Goal: Task Accomplishment & Management: Manage account settings

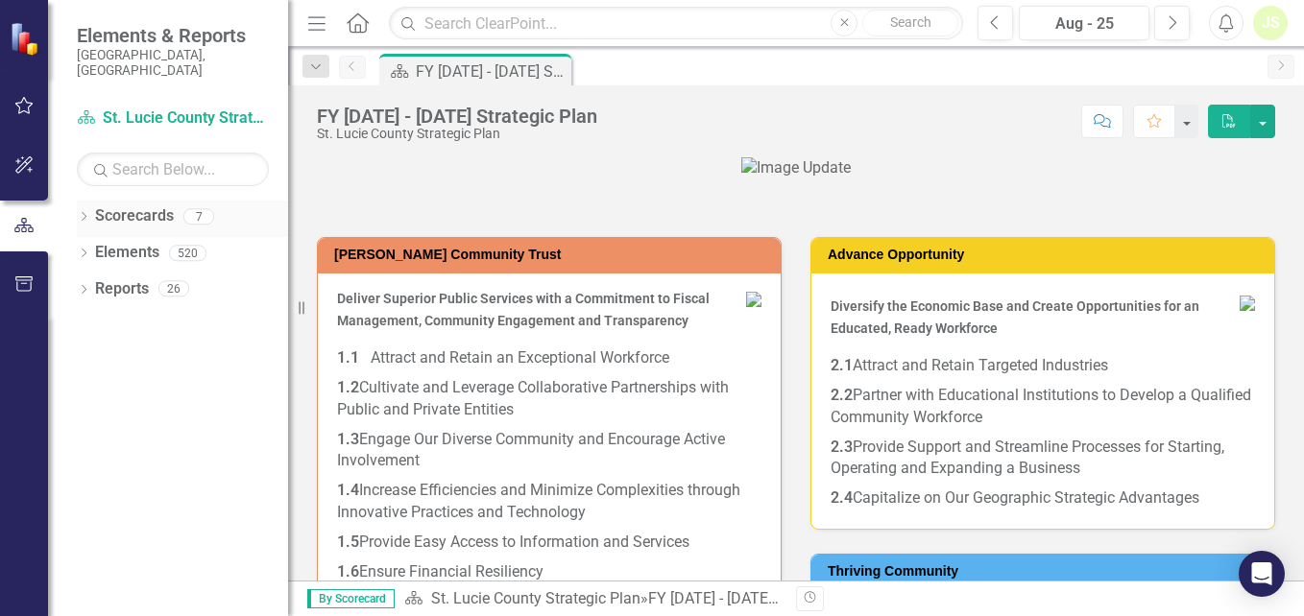
click at [84, 213] on icon "Dropdown" at bounding box center [83, 218] width 13 height 11
click at [92, 247] on icon "Dropdown" at bounding box center [93, 253] width 14 height 12
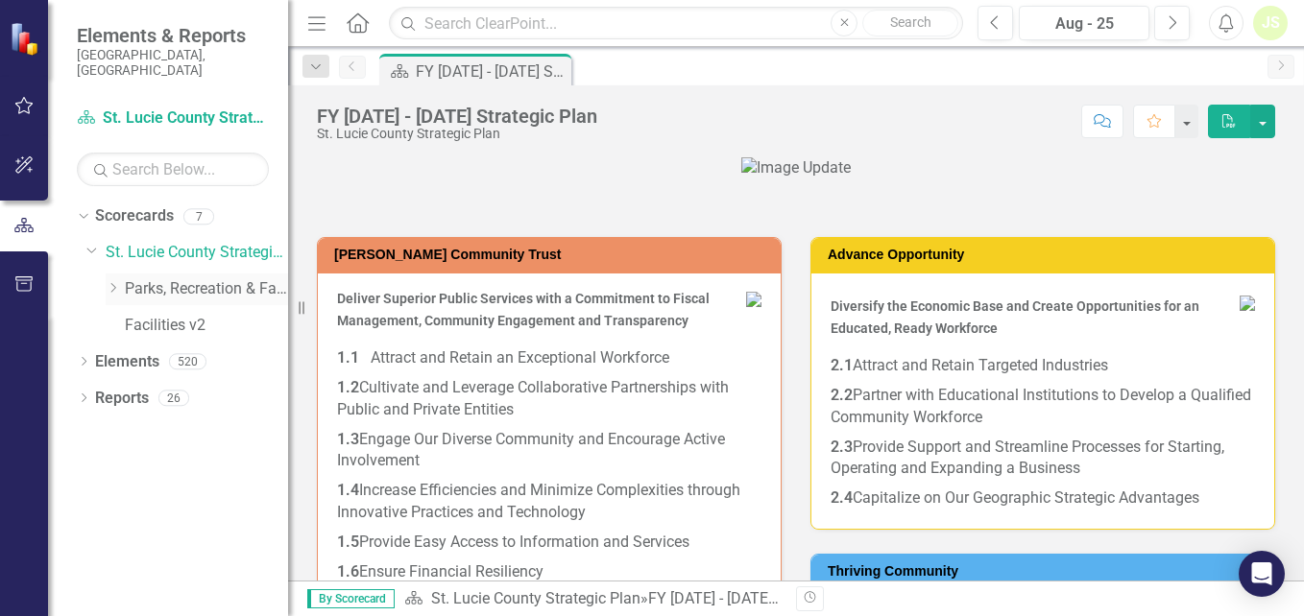
click at [113, 282] on icon "Dropdown" at bounding box center [113, 288] width 14 height 12
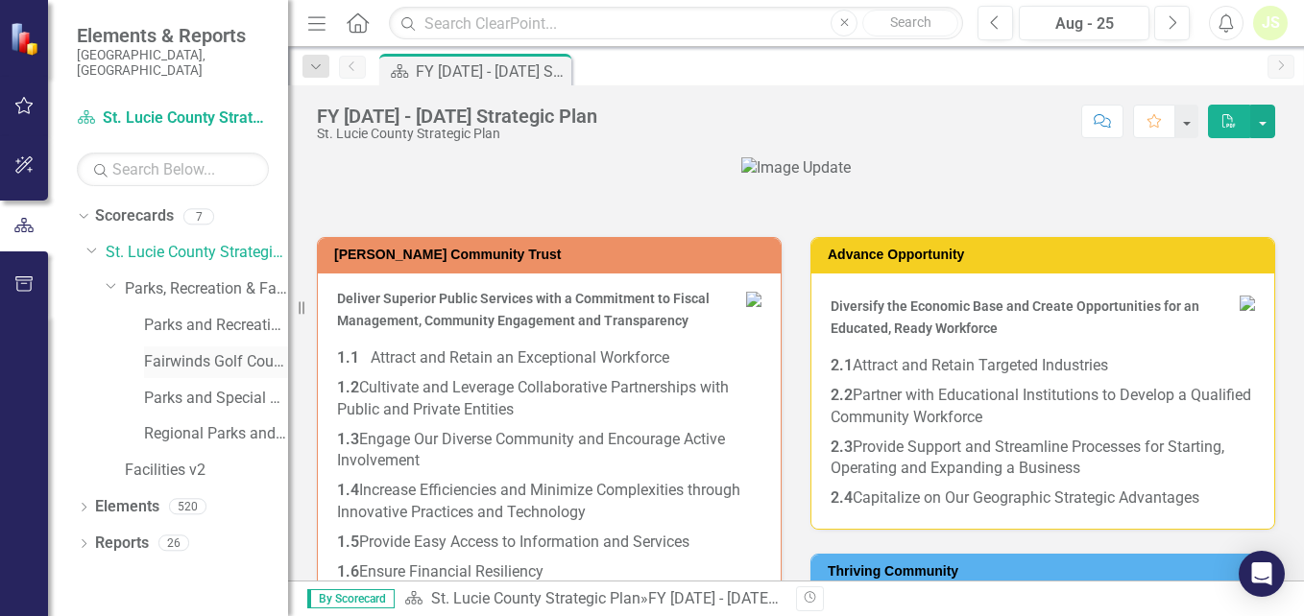
click at [193, 351] on link "Fairwinds Golf Course" at bounding box center [216, 362] width 144 height 22
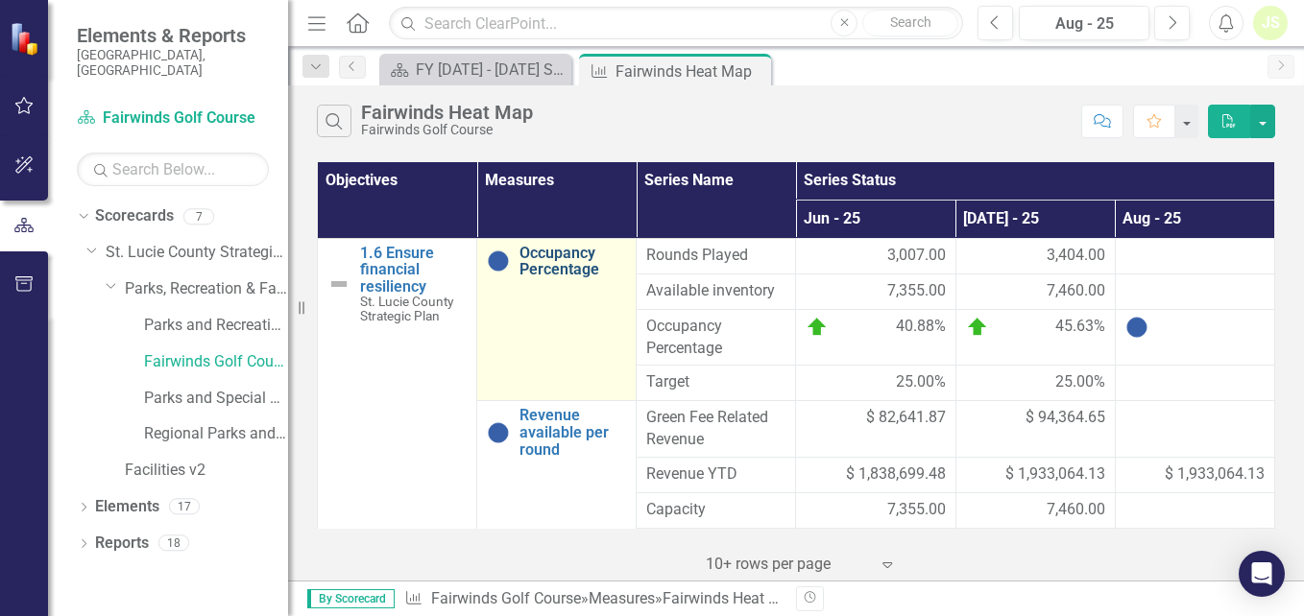
click at [563, 256] on link "Occupancy Percentage" at bounding box center [572, 262] width 107 height 34
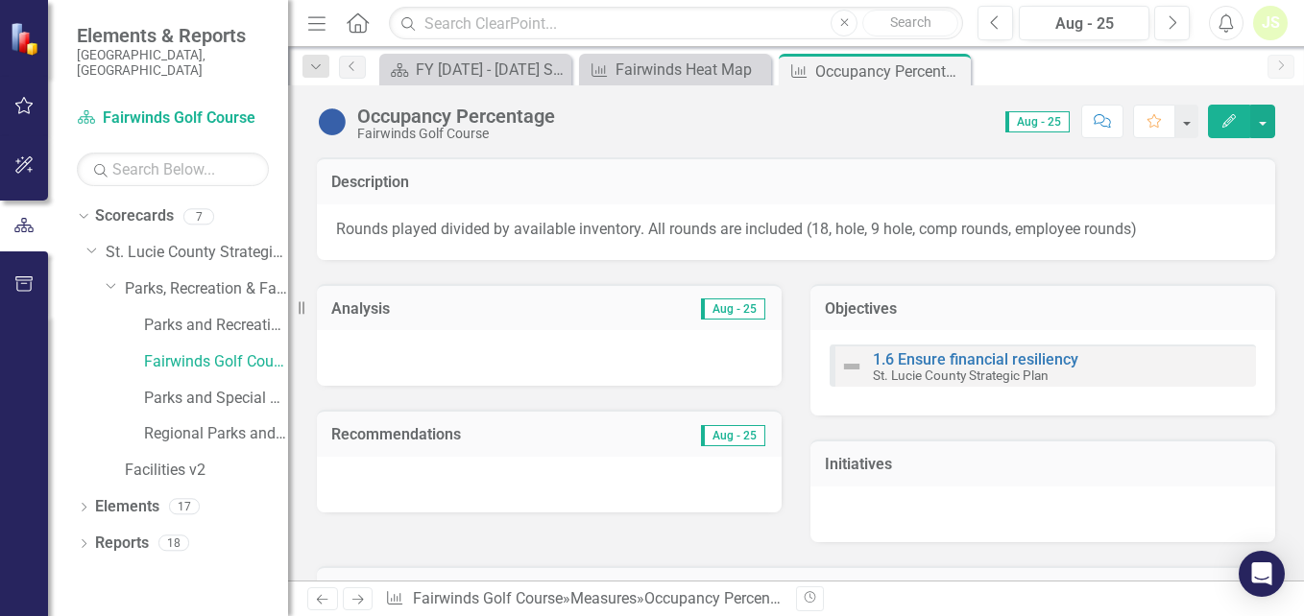
click at [1223, 122] on icon "Edit" at bounding box center [1228, 120] width 17 height 13
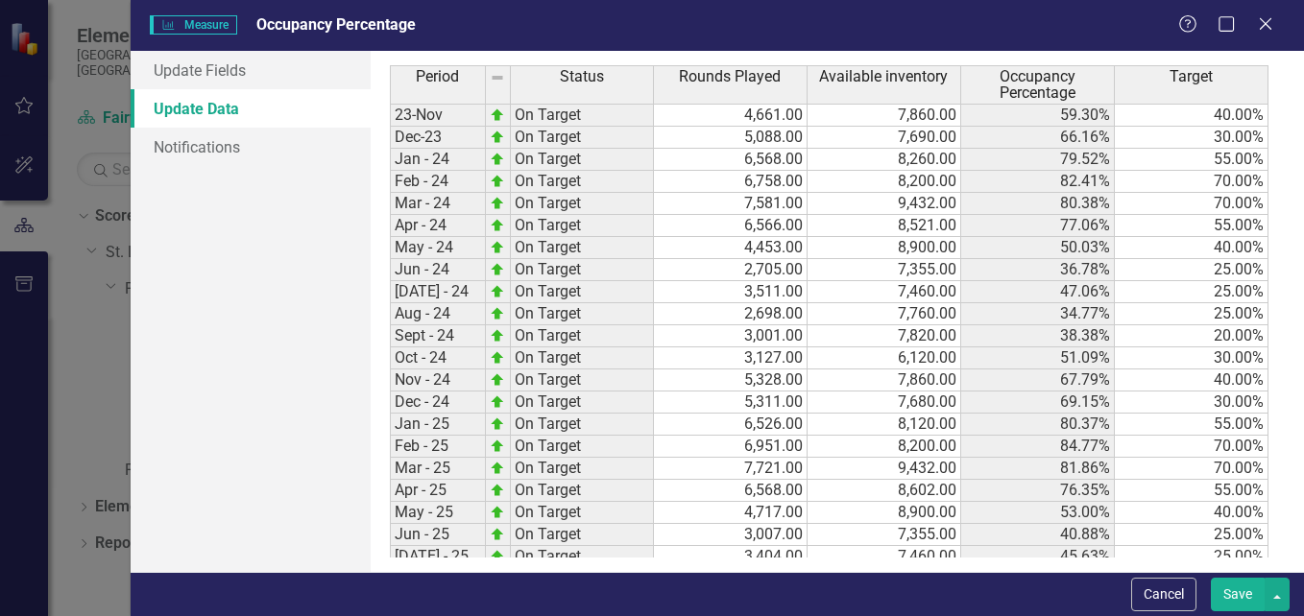
scroll to position [895, 0]
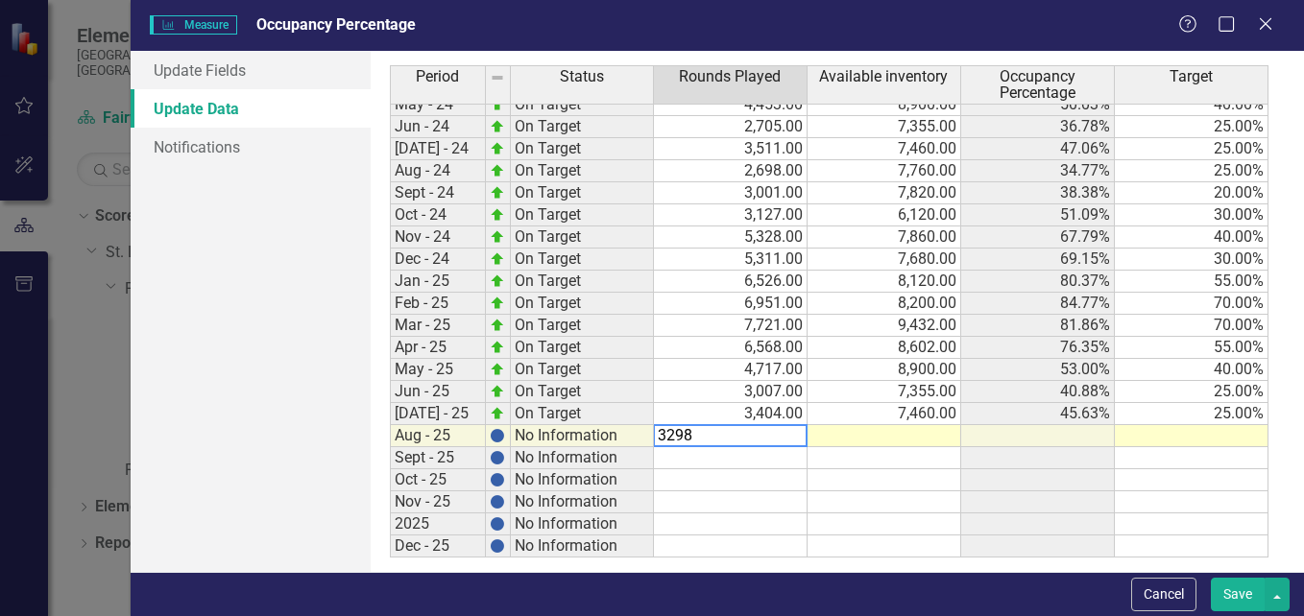
type textarea "3298"
click at [911, 433] on td at bounding box center [885, 436] width 154 height 22
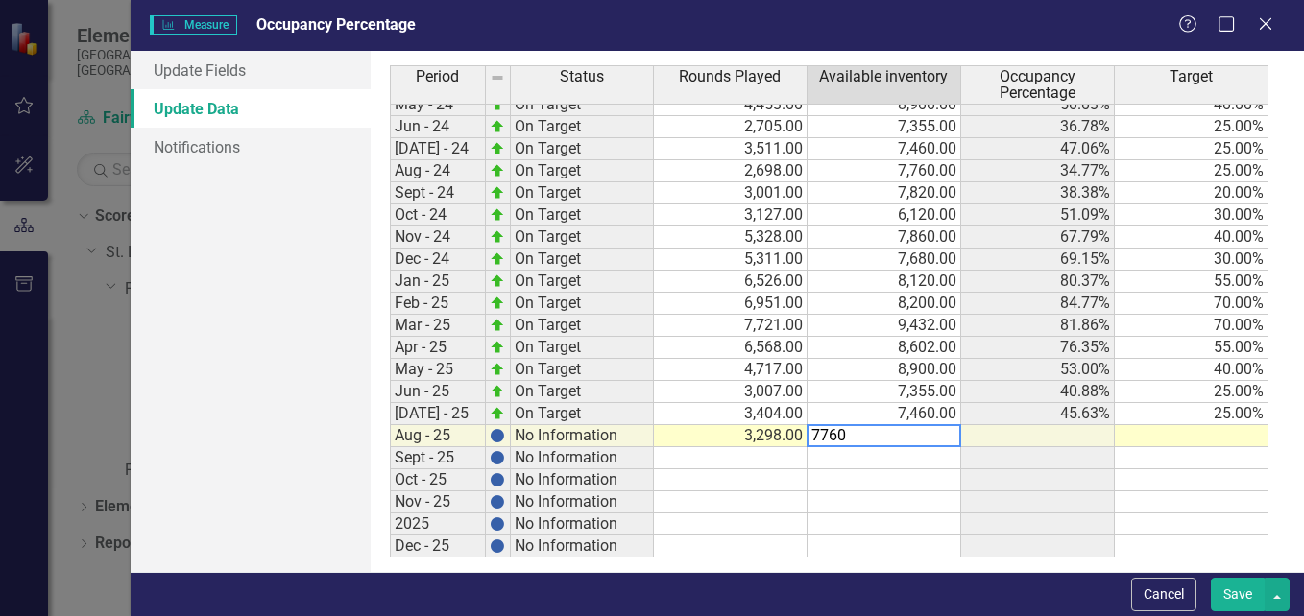
type textarea "7760"
click at [1246, 444] on td at bounding box center [1192, 436] width 154 height 22
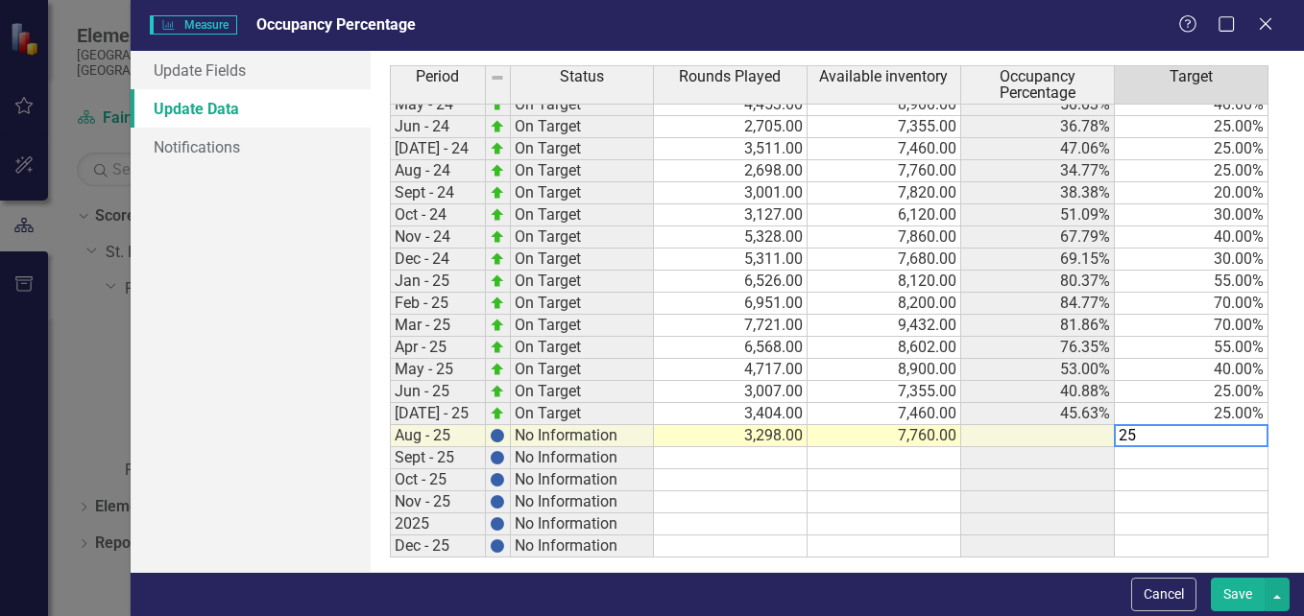
type textarea "25"
click at [991, 437] on td at bounding box center [1038, 436] width 154 height 22
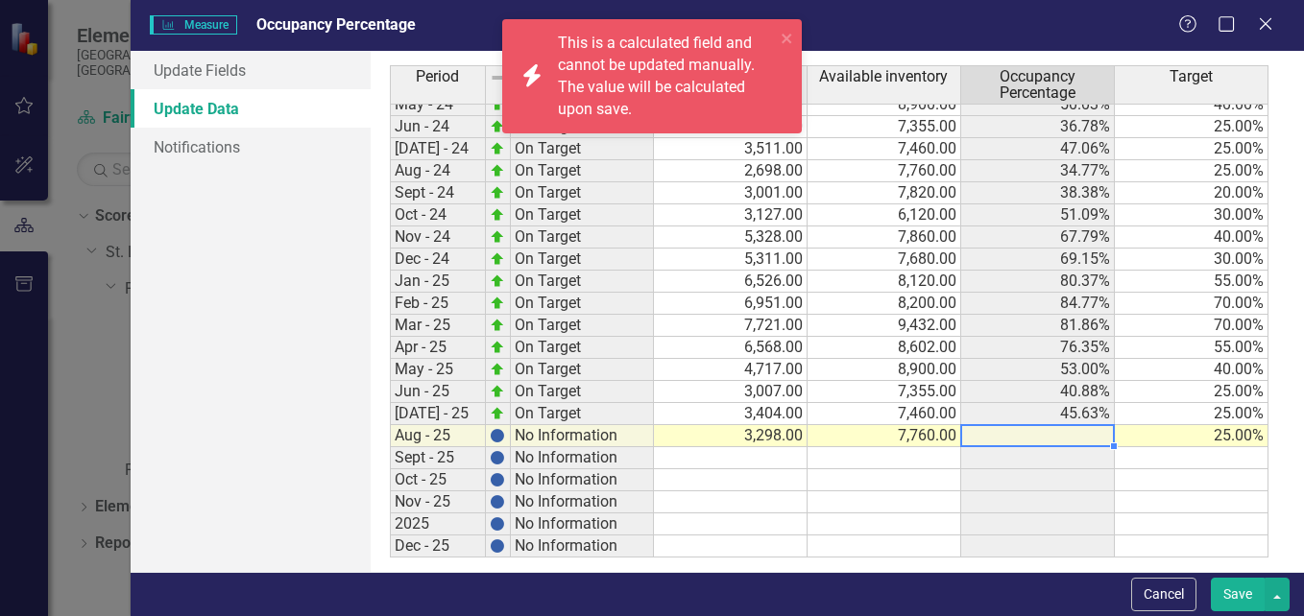
click at [1236, 593] on button "Save" at bounding box center [1238, 595] width 54 height 34
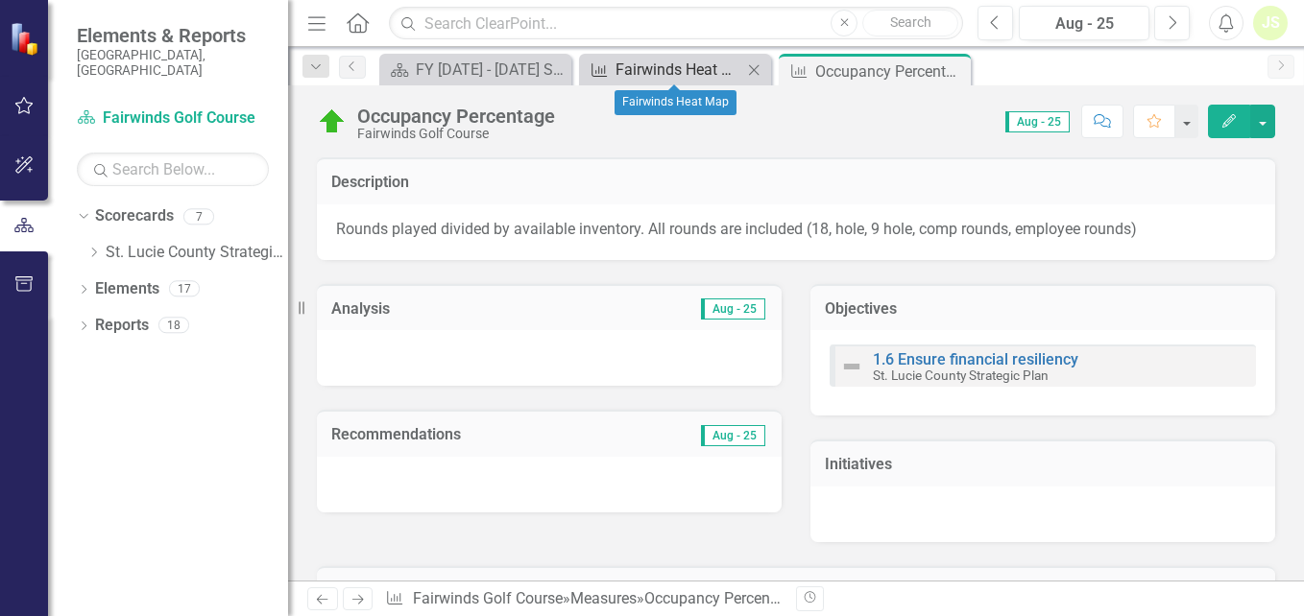
click at [689, 70] on div "Fairwinds Heat Map" at bounding box center [678, 70] width 127 height 24
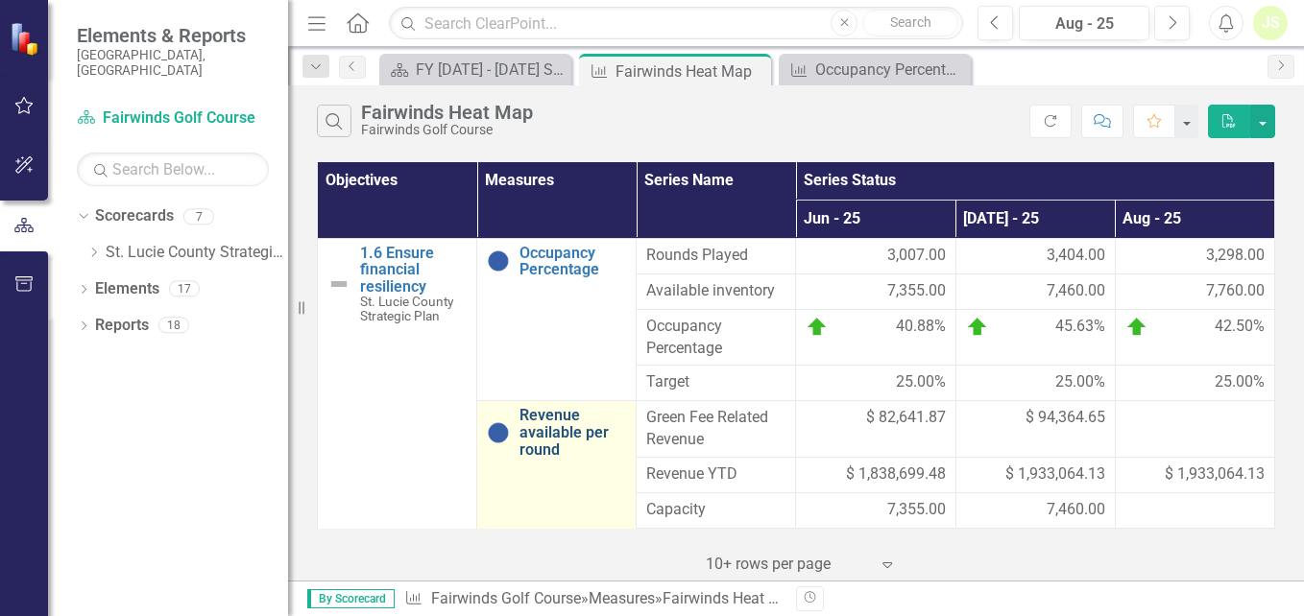
click at [554, 426] on link "Revenue available per round" at bounding box center [572, 432] width 107 height 51
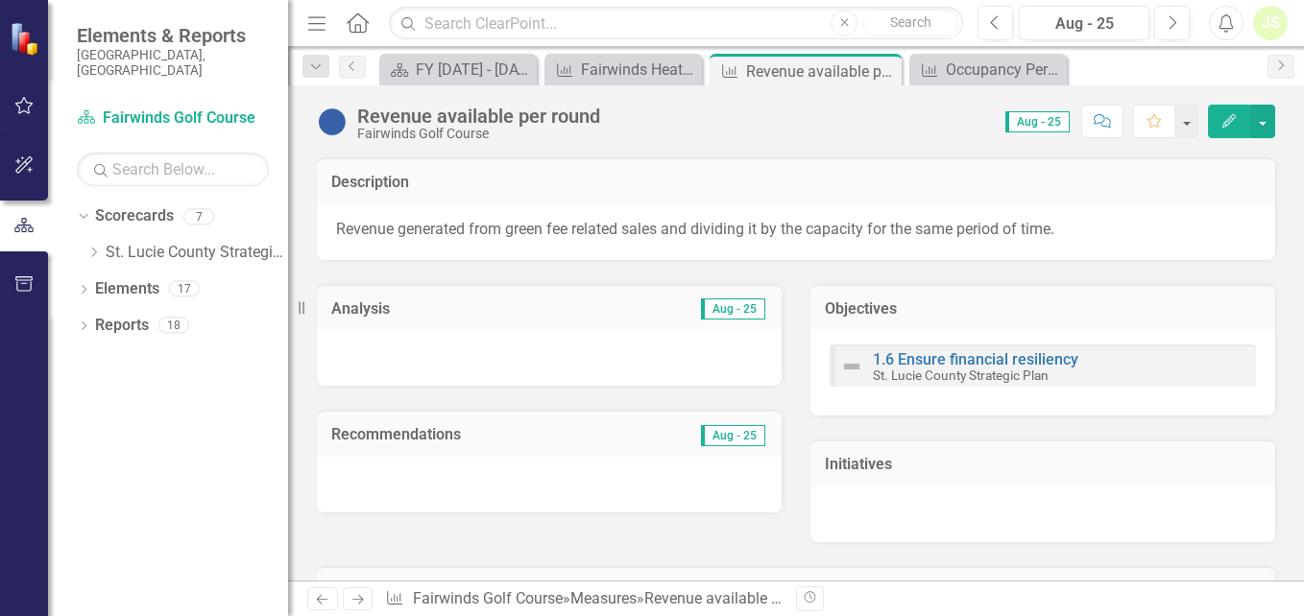
click at [1230, 124] on icon "Edit" at bounding box center [1228, 120] width 17 height 13
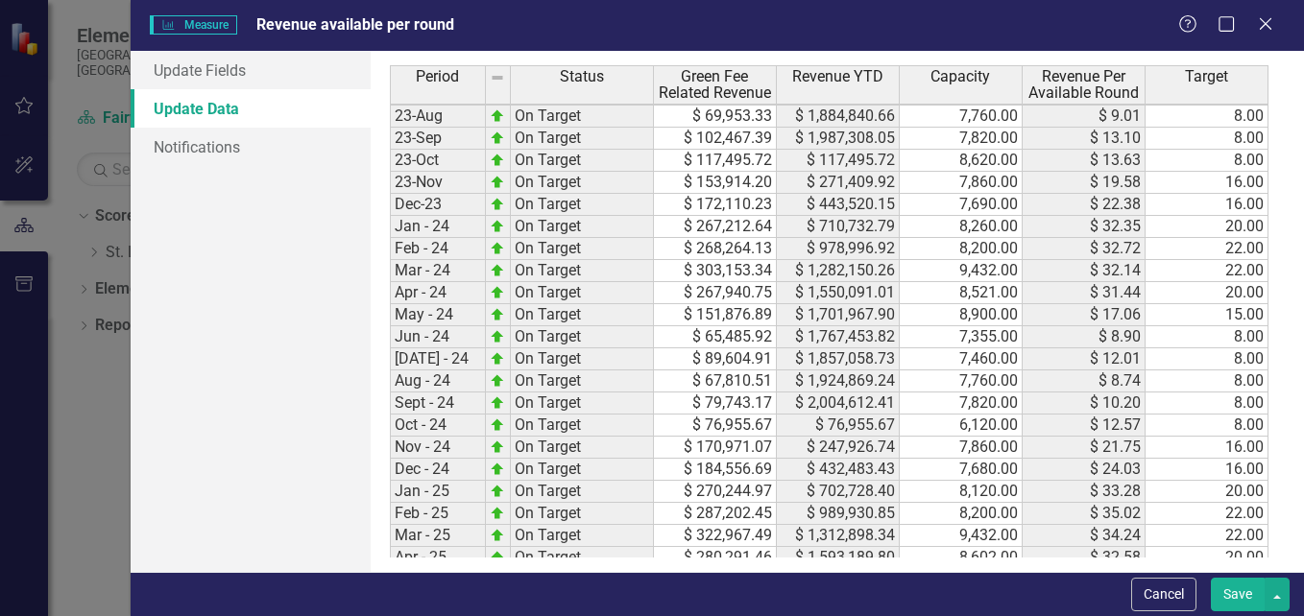
scroll to position [895, 0]
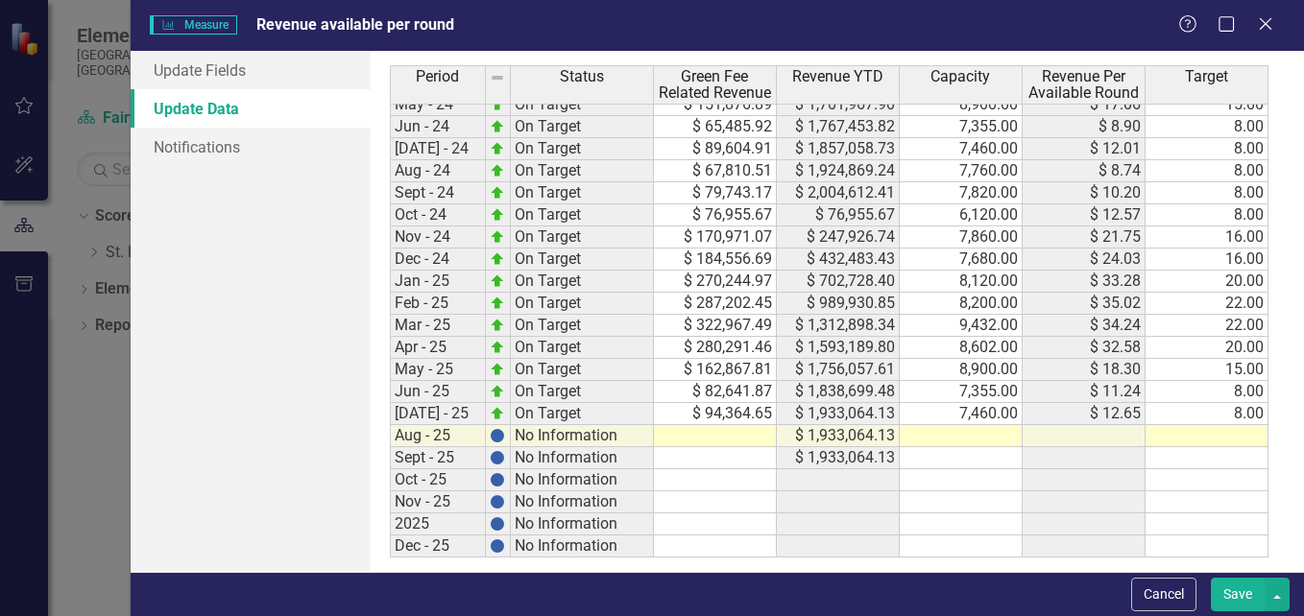
click at [714, 432] on tbody "23-Apr On Target $ 218,330.23 $ 1,493,923.24 8,521.00 $ 25.62 20.00 23-May On T…" at bounding box center [829, 182] width 879 height 752
type textarea "94664.75"
click at [977, 438] on td at bounding box center [961, 436] width 123 height 22
type textarea "7760"
click at [1206, 433] on td at bounding box center [1207, 436] width 123 height 22
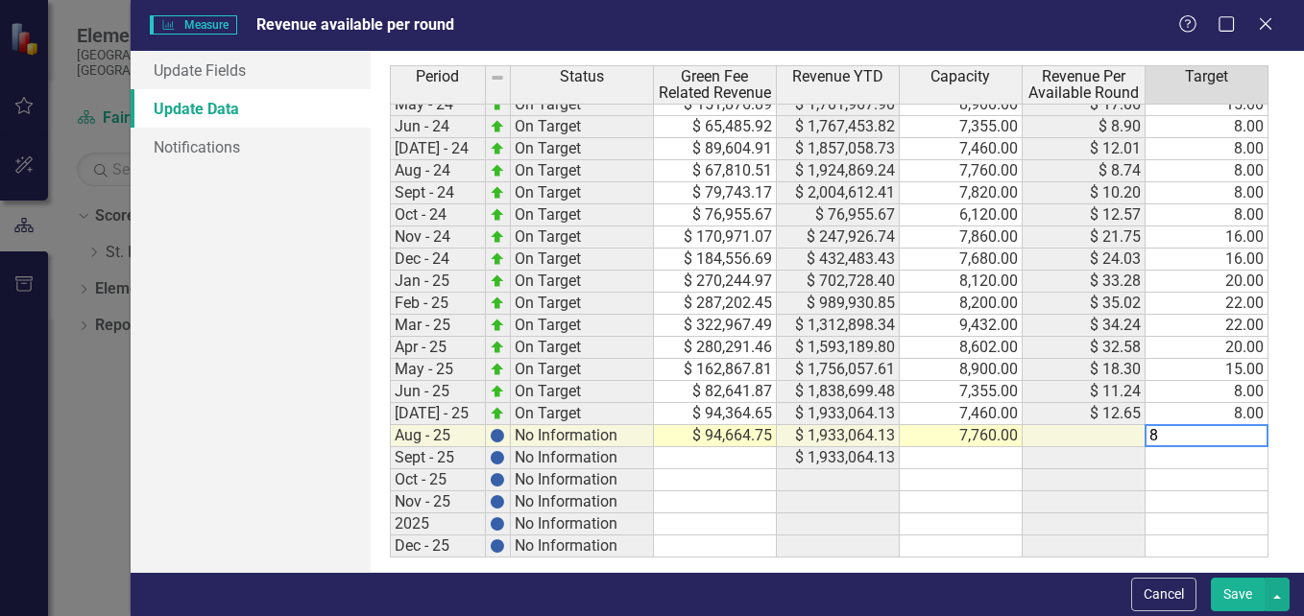
type textarea "8"
click at [758, 463] on td at bounding box center [715, 458] width 123 height 22
click at [1240, 592] on button "Save" at bounding box center [1238, 595] width 54 height 34
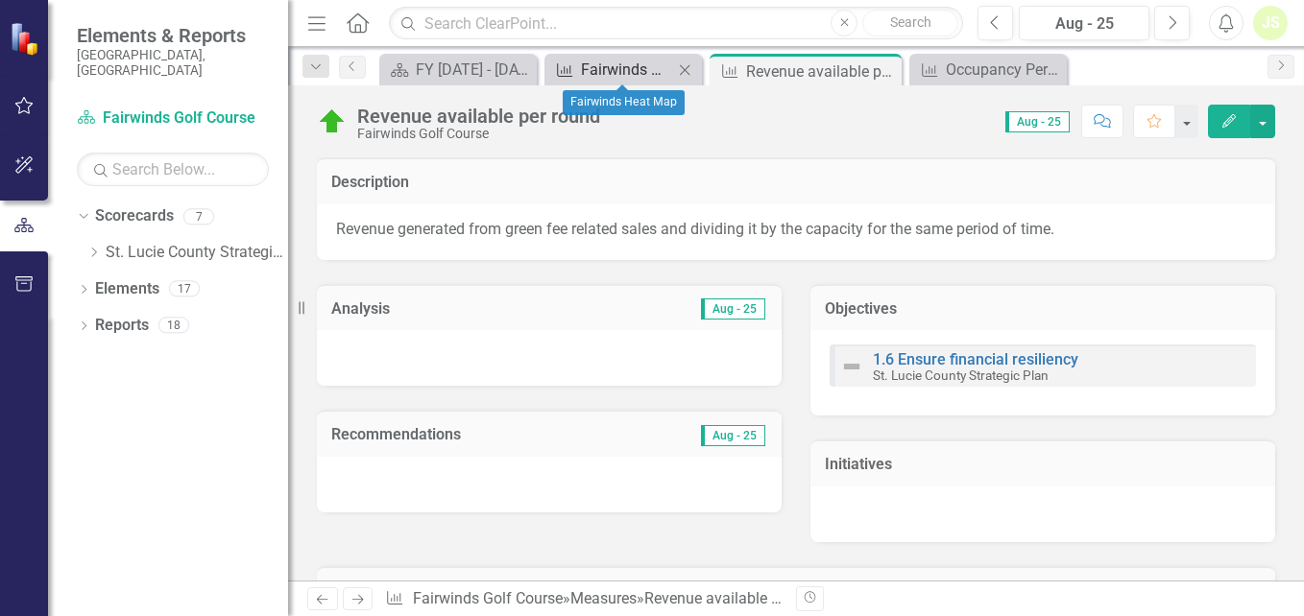
click at [618, 73] on div "Fairwinds Heat Map" at bounding box center [627, 70] width 92 height 24
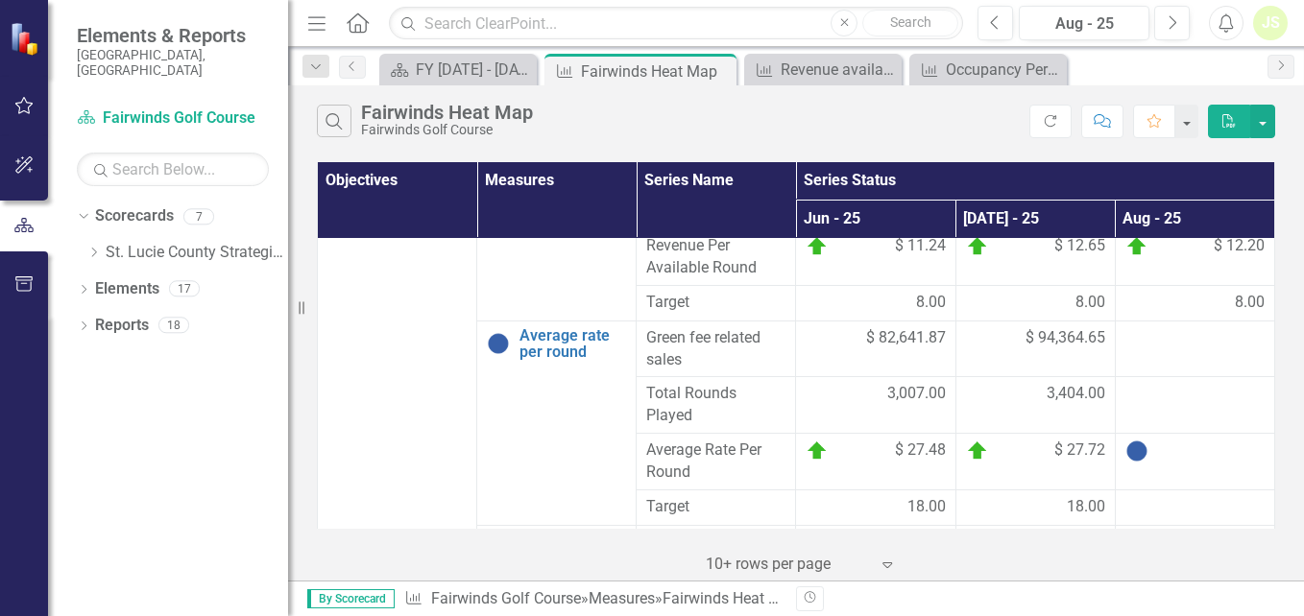
scroll to position [316, 0]
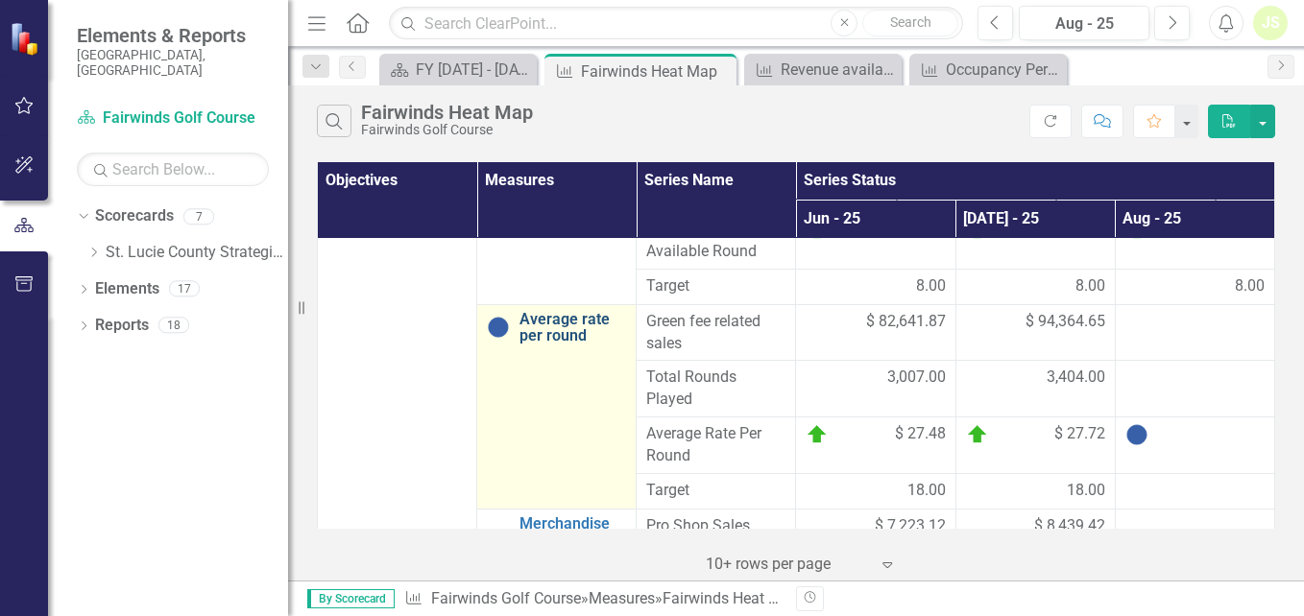
click at [567, 334] on link "Average rate per round" at bounding box center [572, 328] width 107 height 34
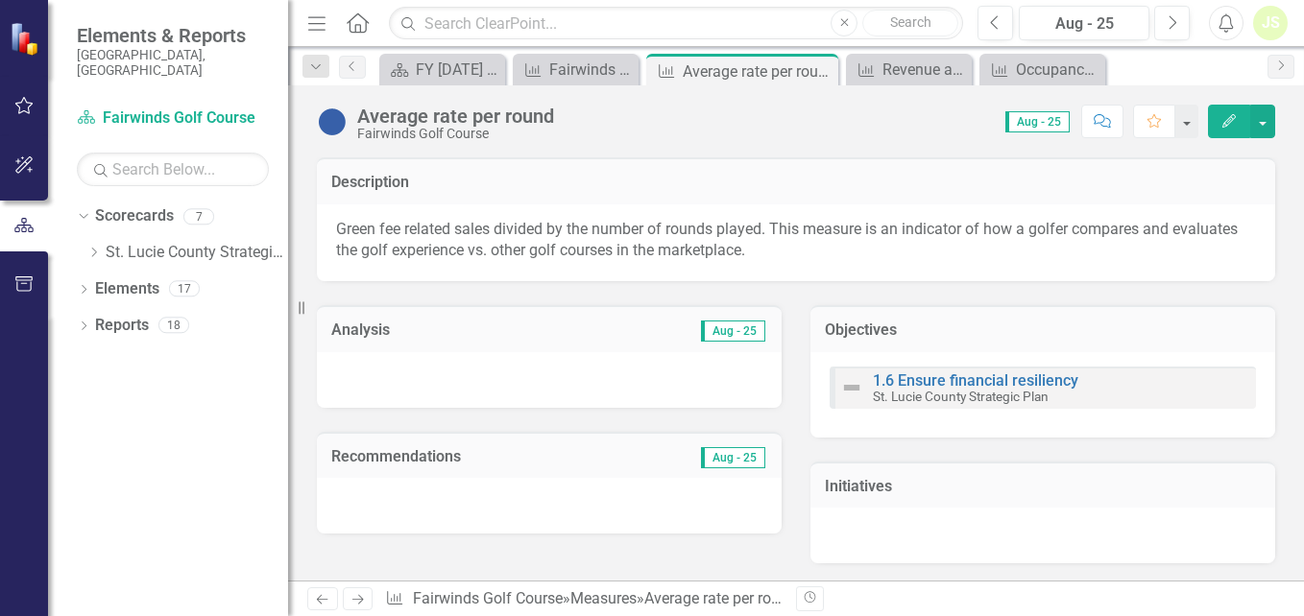
click at [1229, 129] on button "Edit" at bounding box center [1229, 122] width 42 height 34
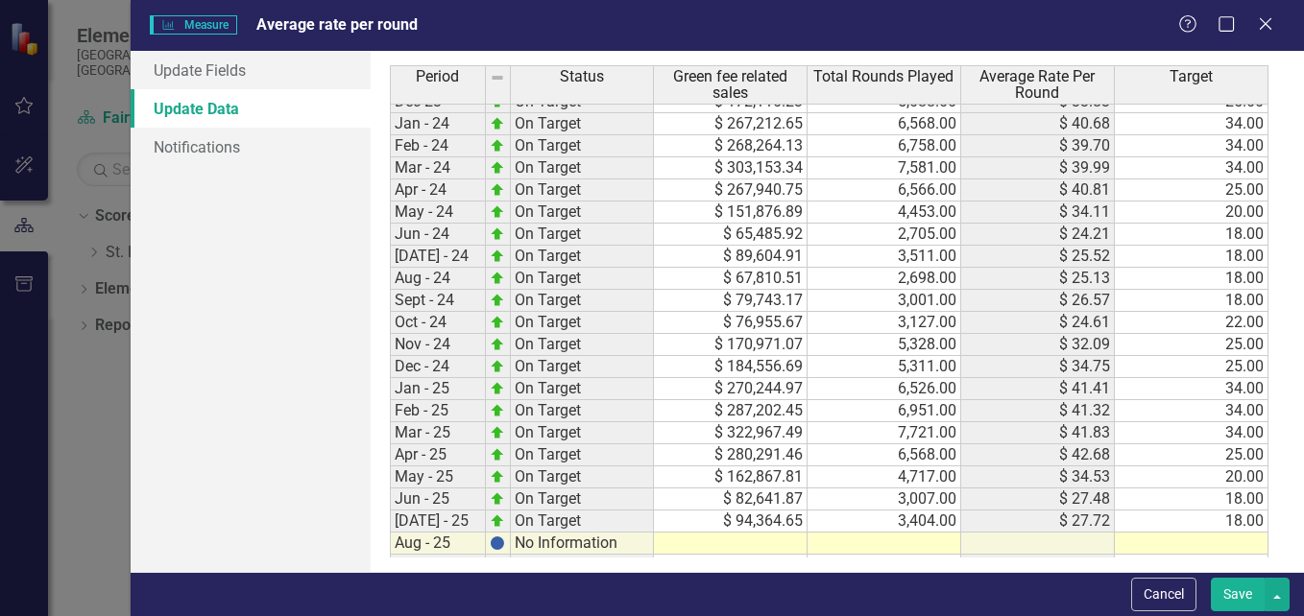
scroll to position [895, 0]
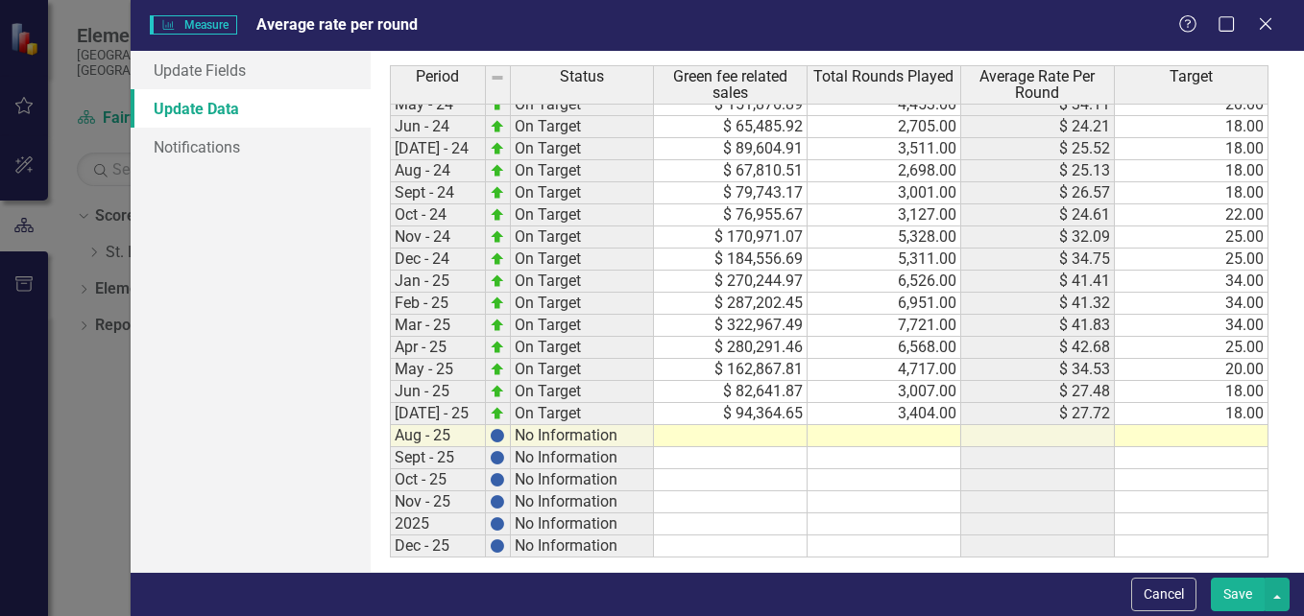
click at [747, 434] on tbody "Dec-22 On Target $ 173,229.11 5,694.00 $ 30.42 25.00 23-Jan On Target $ 265,283…" at bounding box center [829, 138] width 879 height 840
click at [691, 439] on textarea "94644.75" at bounding box center [730, 435] width 155 height 23
type textarea "94664.75"
click at [390, 445] on div "Period Status Green fee related sales Total Rounds Played Average Rate Per Roun…" at bounding box center [390, 173] width 0 height 769
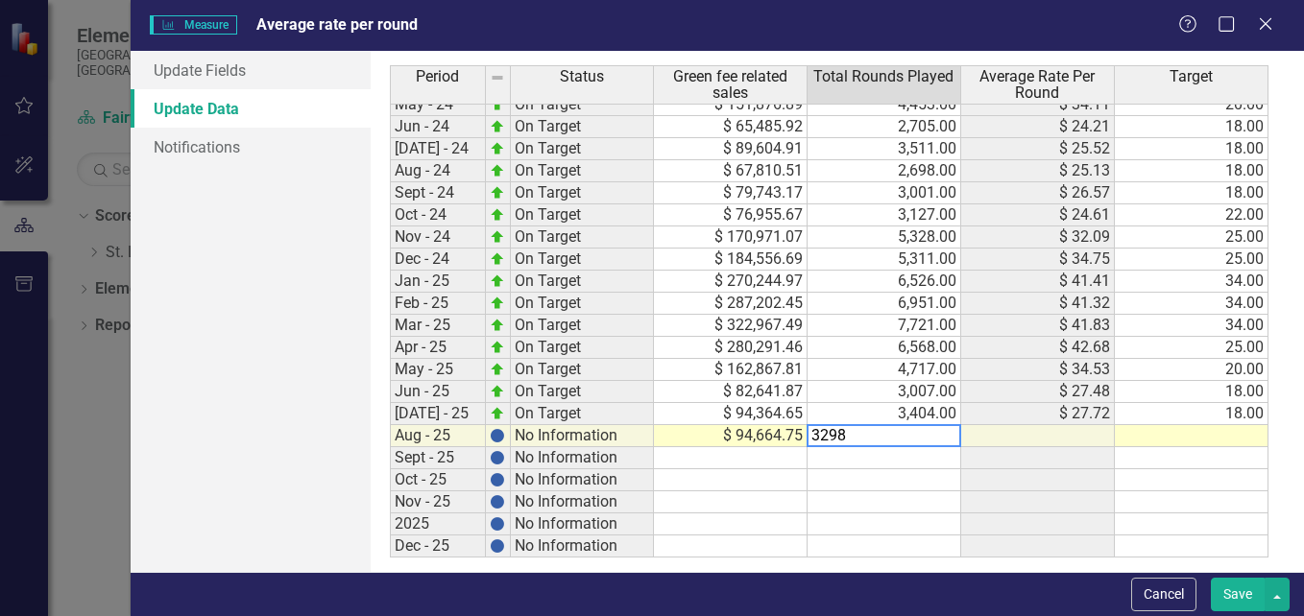
type textarea "3298"
click at [1244, 431] on td at bounding box center [1192, 436] width 154 height 22
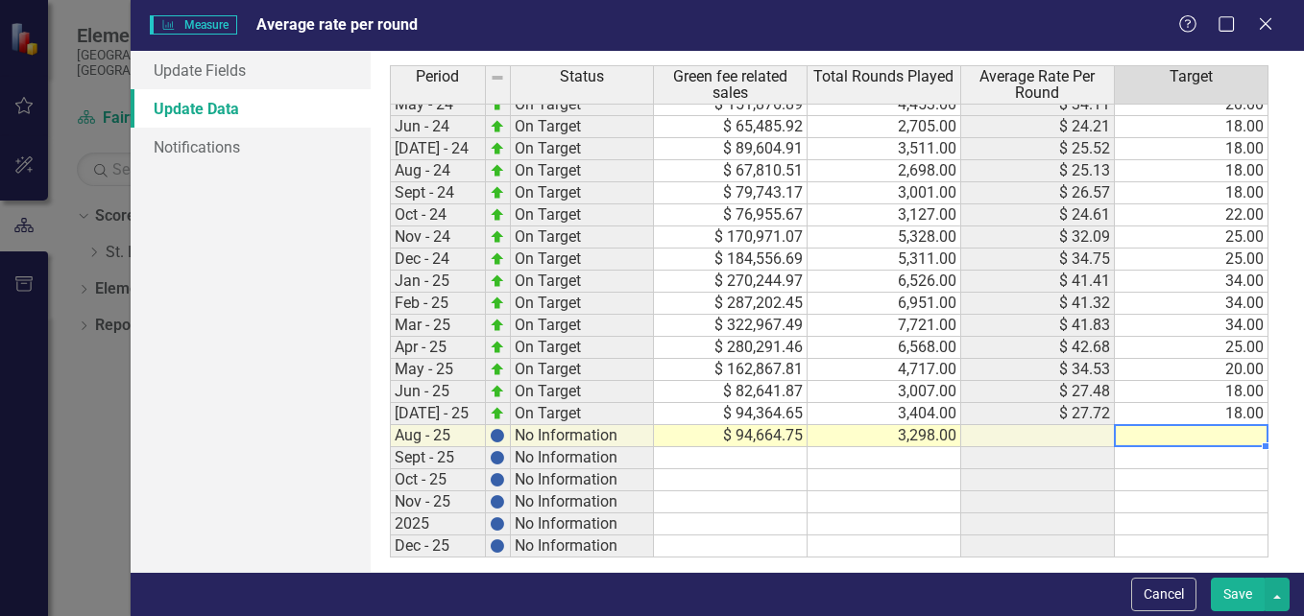
click at [1195, 435] on td at bounding box center [1192, 436] width 154 height 22
type textarea "18"
click at [770, 457] on td at bounding box center [731, 458] width 154 height 22
click at [1234, 590] on button "Save" at bounding box center [1238, 595] width 54 height 34
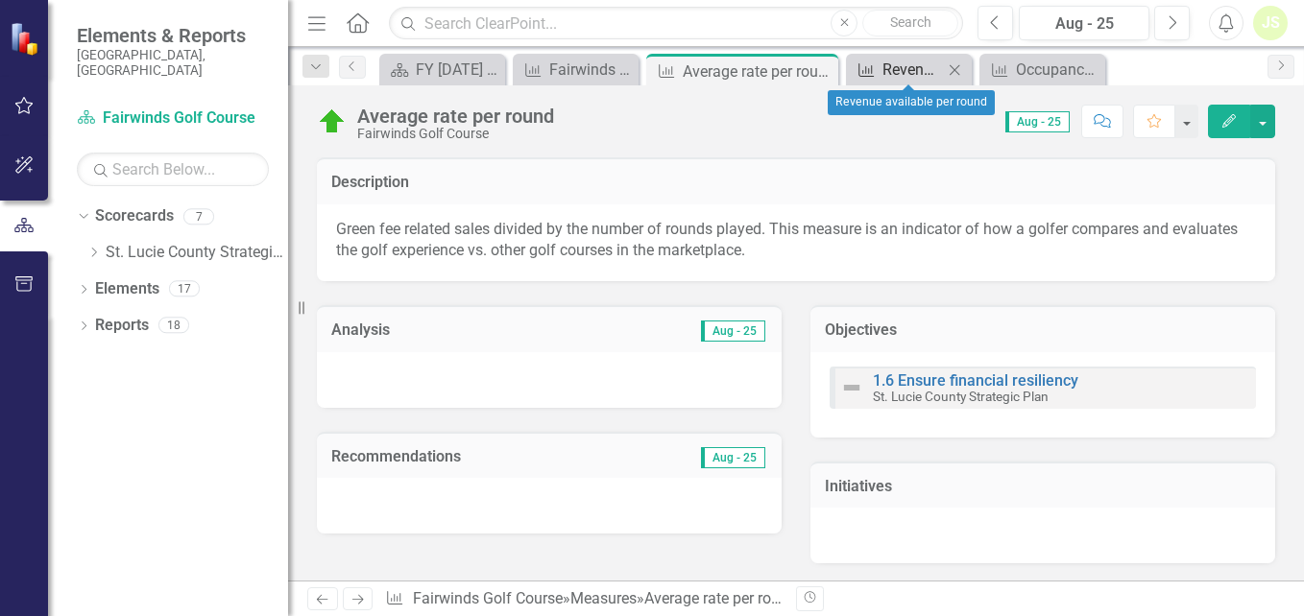
click at [896, 65] on div "Revenue available per round" at bounding box center [912, 70] width 60 height 24
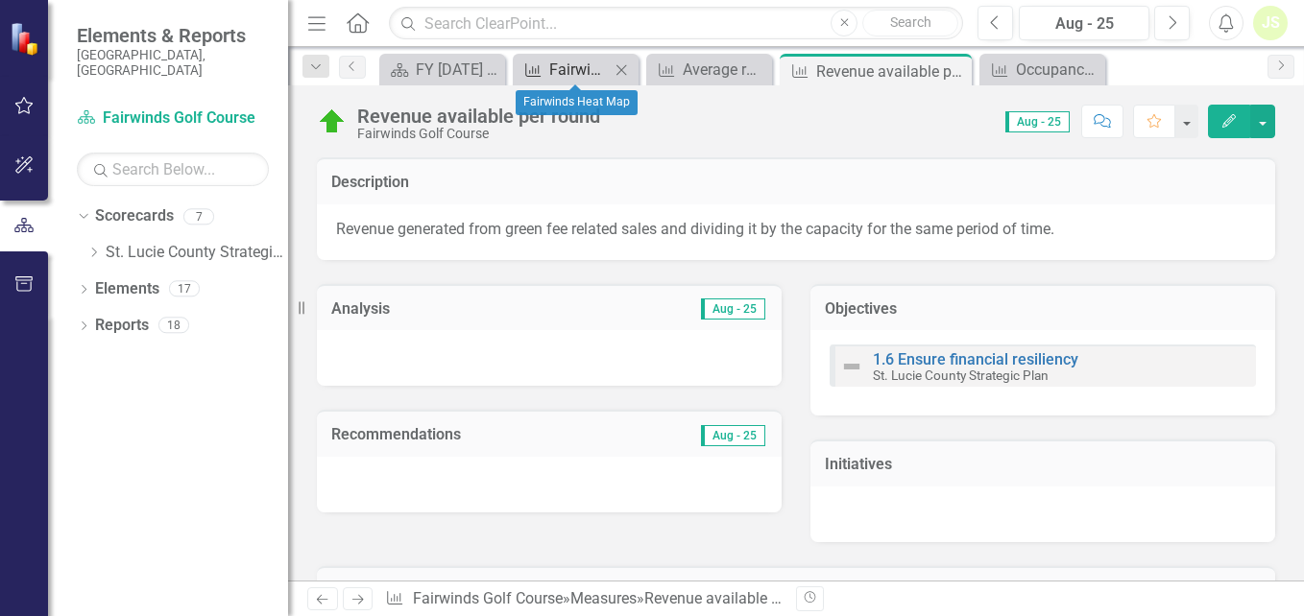
click at [561, 67] on div "Fairwinds Heat Map" at bounding box center [579, 70] width 60 height 24
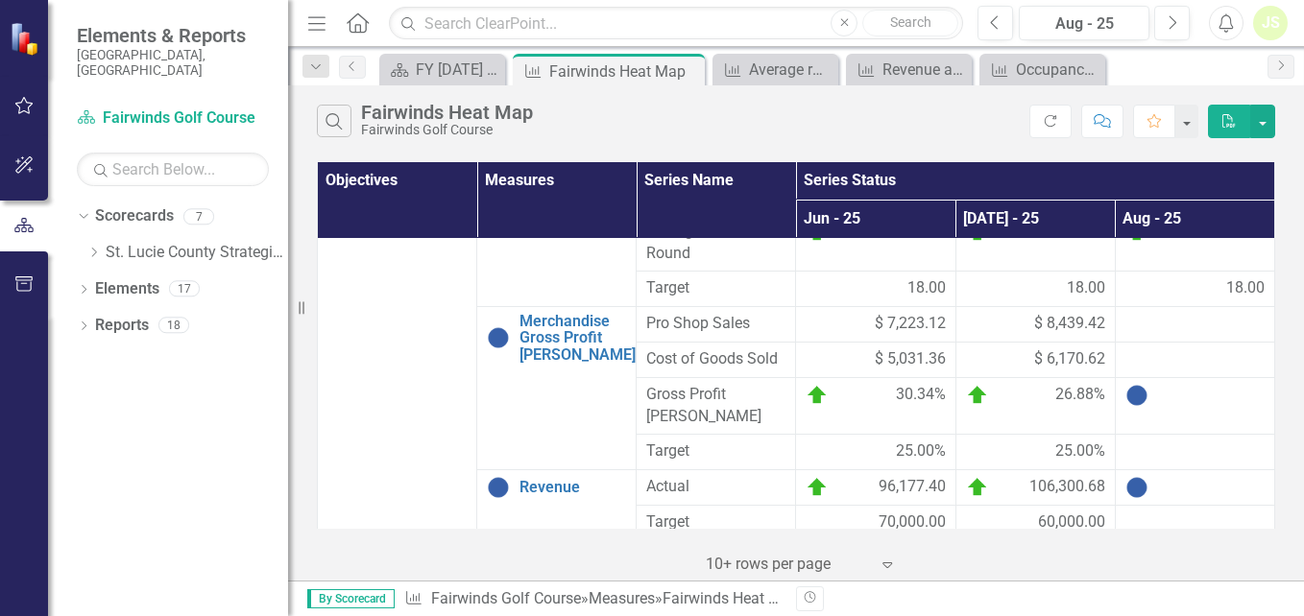
scroll to position [525, 0]
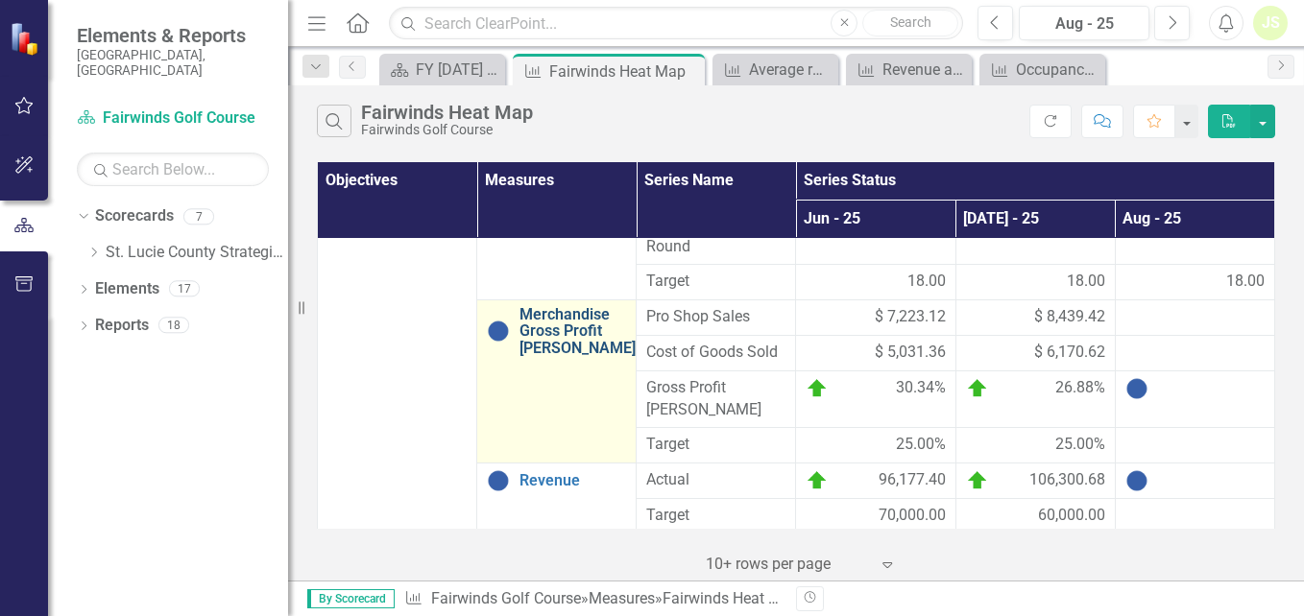
click at [558, 328] on link "Merchandise Gross Profit [PERSON_NAME]" at bounding box center [577, 331] width 116 height 51
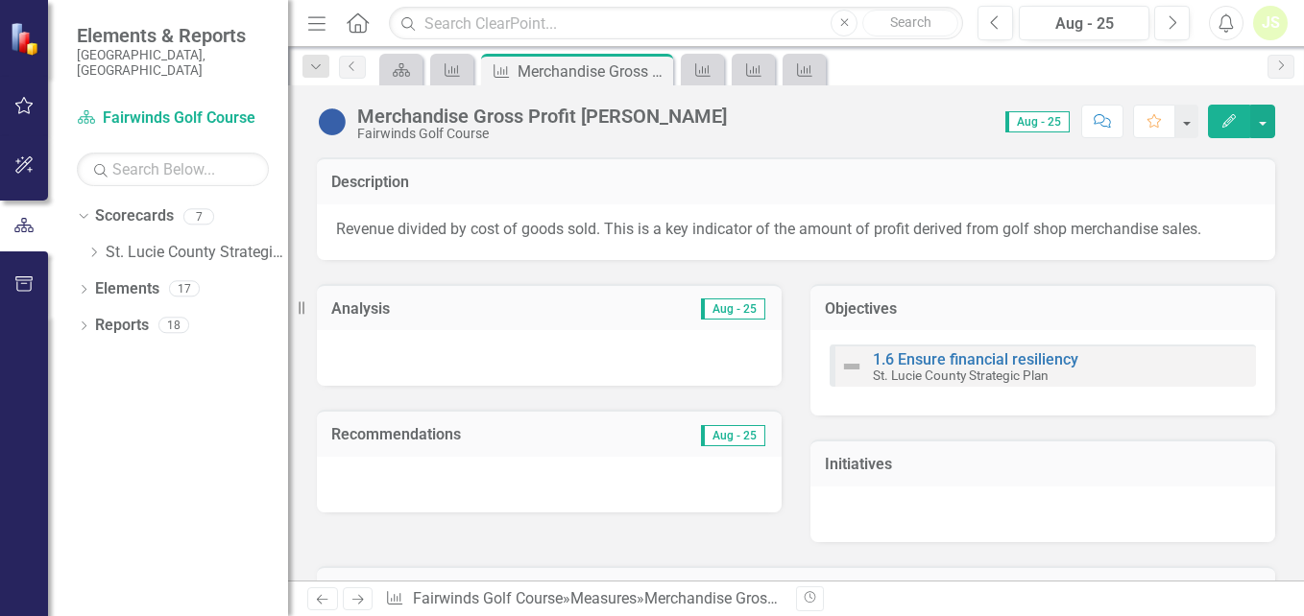
click at [1227, 124] on icon "Edit" at bounding box center [1228, 120] width 17 height 13
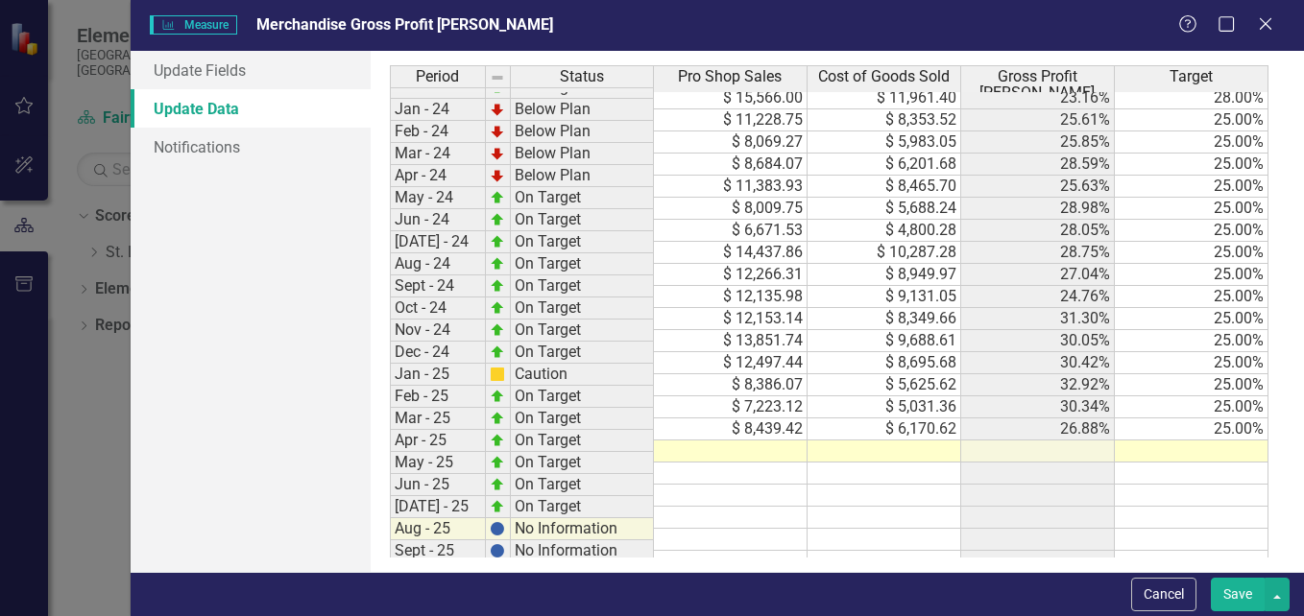
scroll to position [880, 0]
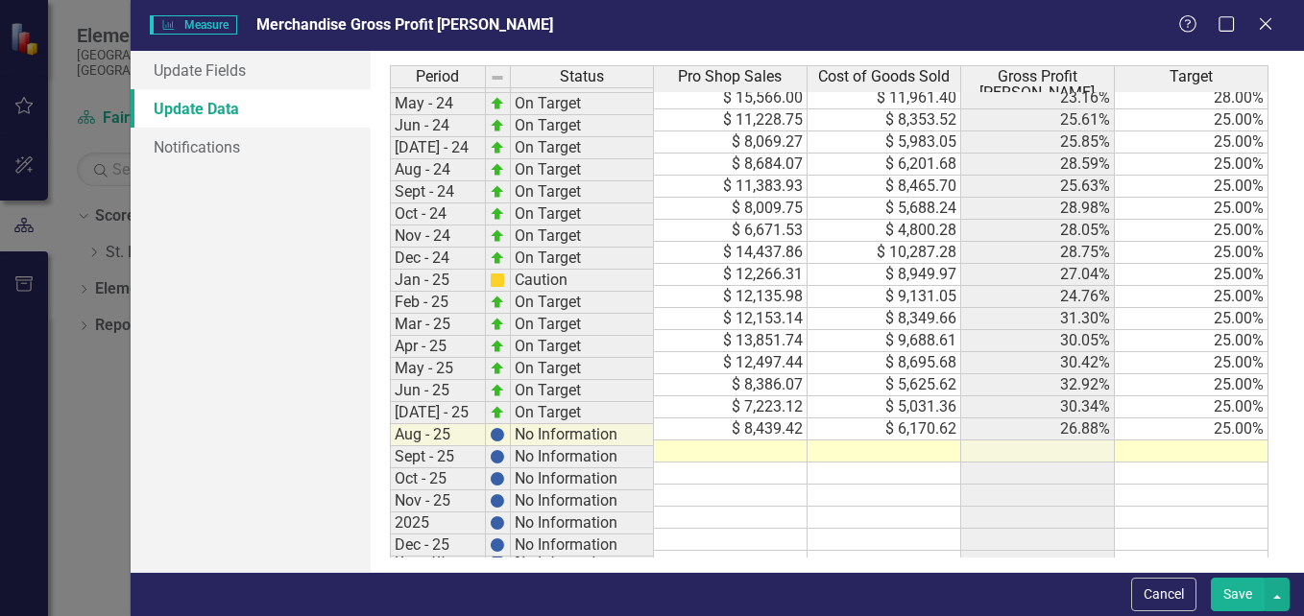
click at [761, 441] on td at bounding box center [731, 452] width 154 height 22
type textarea "7164.68"
click at [925, 444] on td at bounding box center [885, 452] width 154 height 22
type textarea "4860.13"
click at [1213, 442] on td at bounding box center [1192, 452] width 154 height 22
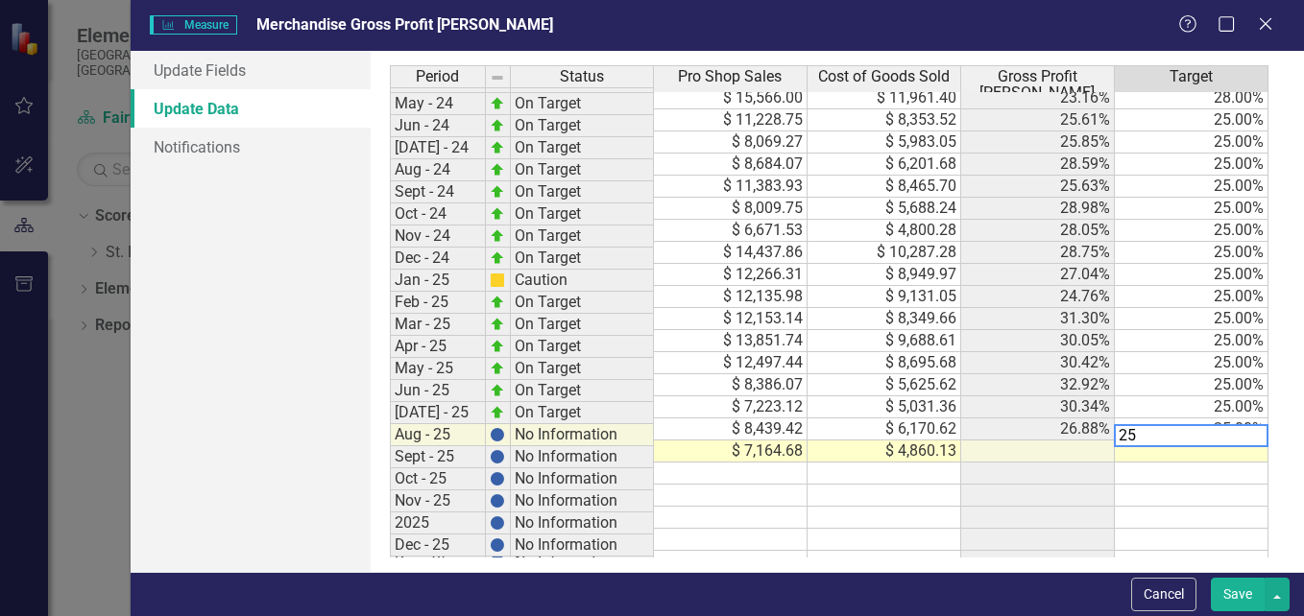
type textarea "25"
click at [755, 463] on td at bounding box center [731, 474] width 154 height 22
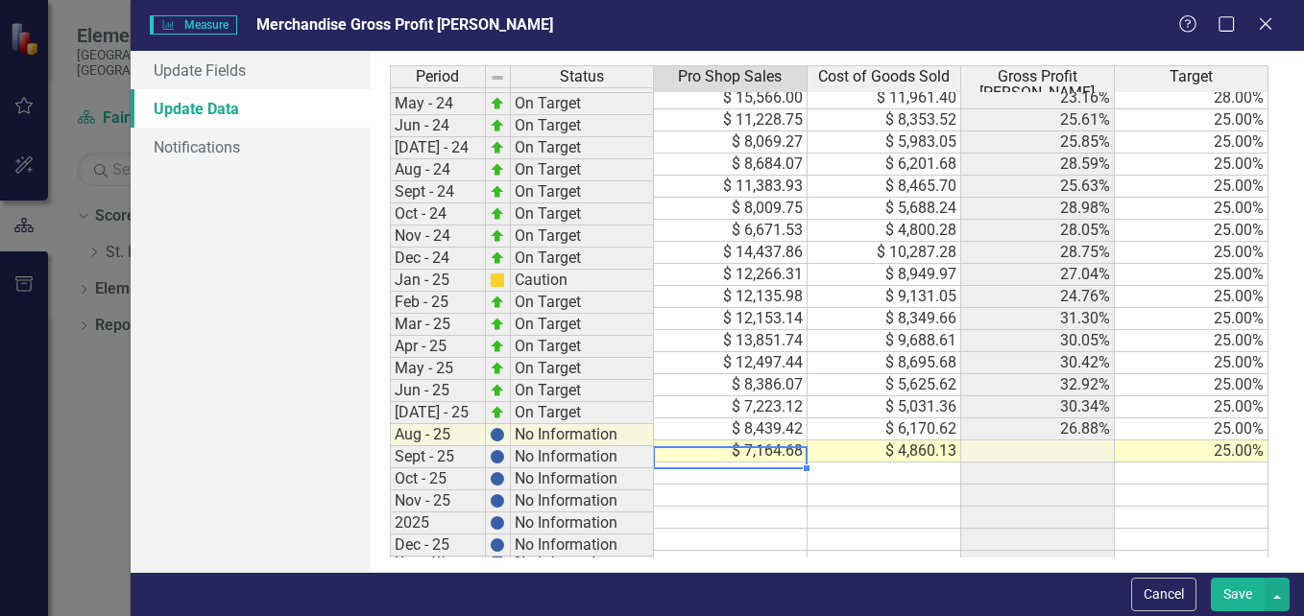
click at [1238, 592] on button "Save" at bounding box center [1238, 595] width 54 height 34
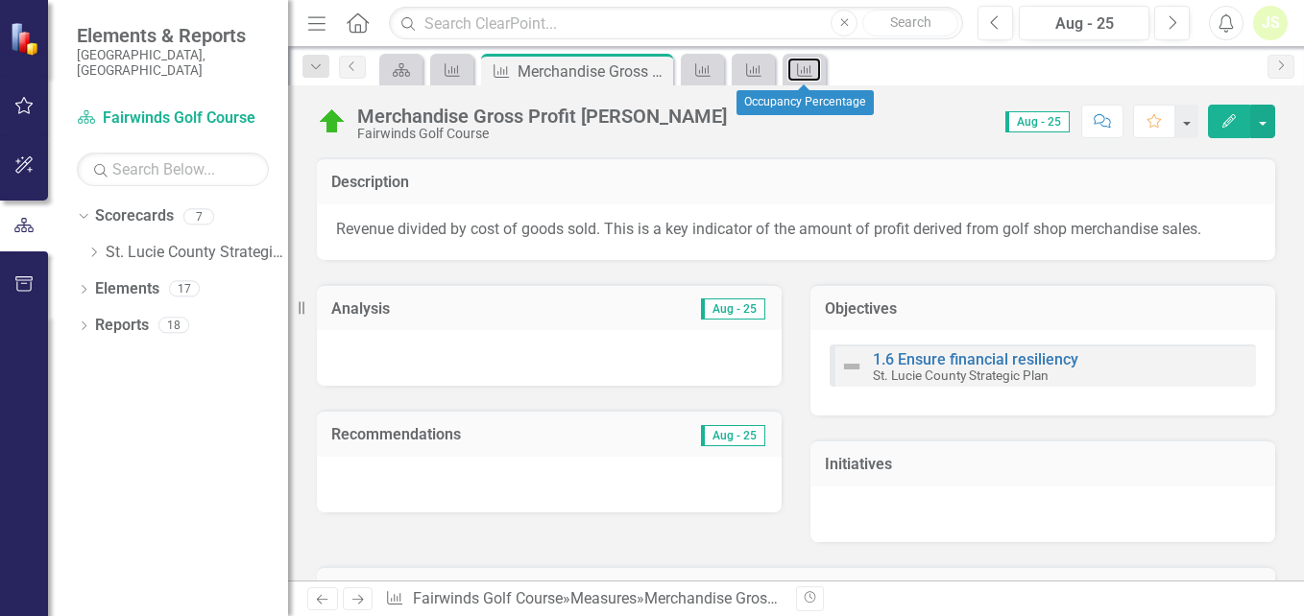
drag, startPoint x: 811, startPoint y: 74, endPoint x: 826, endPoint y: 74, distance: 14.4
click at [811, 74] on icon "Measure" at bounding box center [804, 69] width 19 height 15
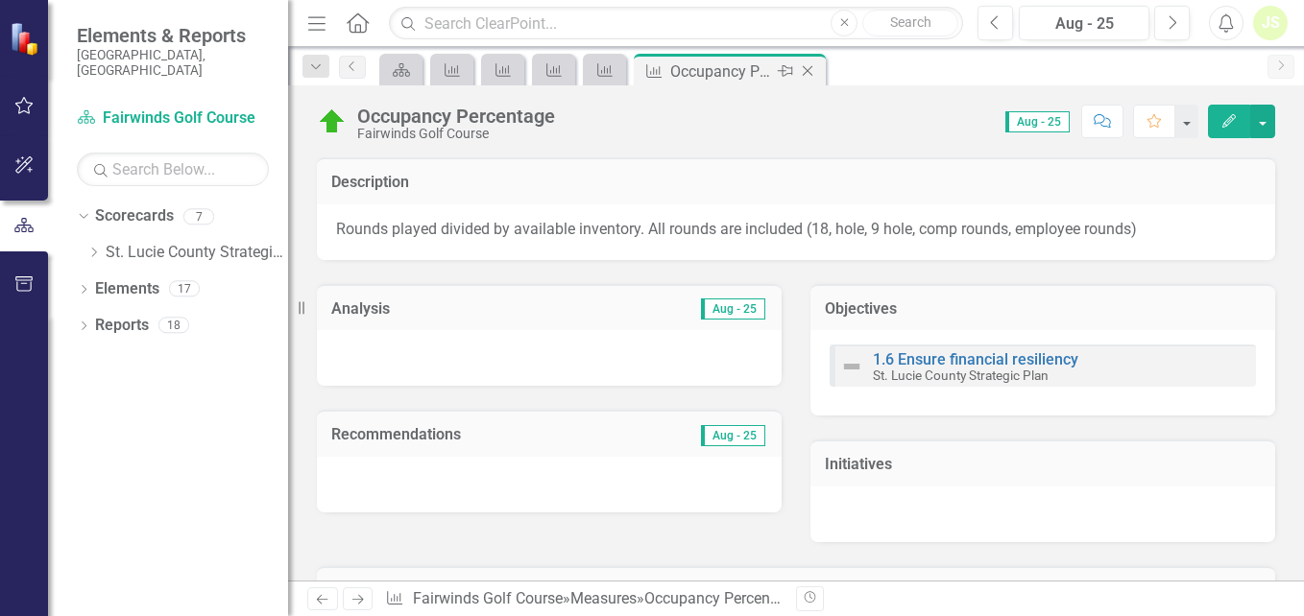
click at [813, 70] on icon "Close" at bounding box center [807, 70] width 19 height 15
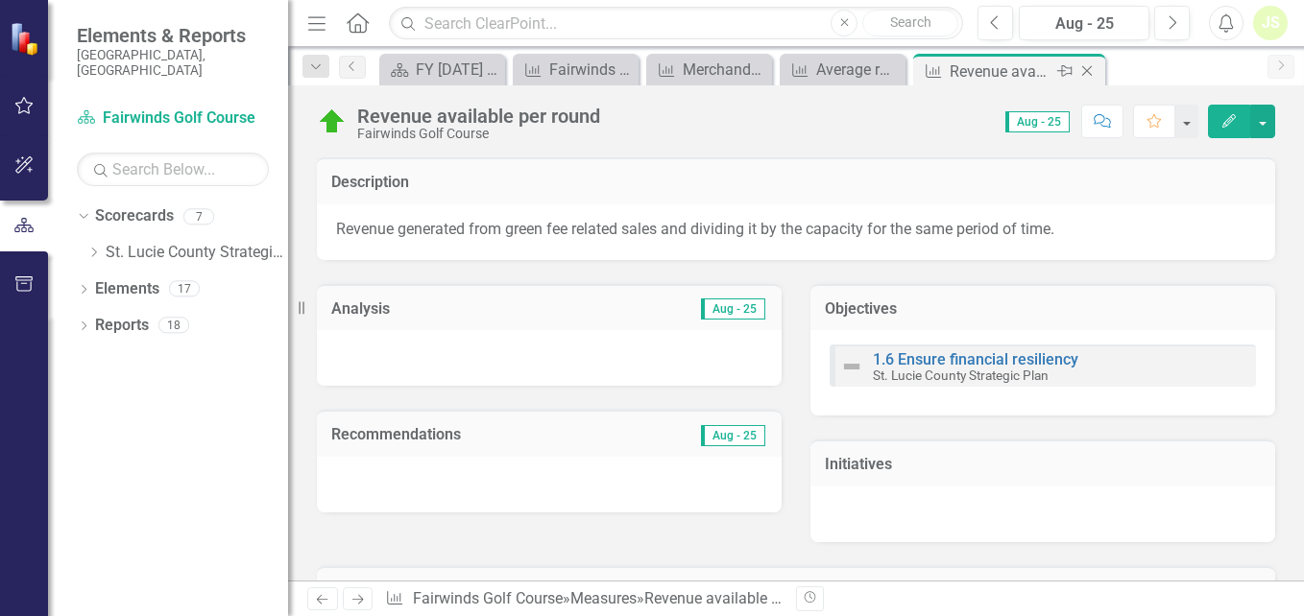
click at [1086, 74] on icon "Close" at bounding box center [1086, 70] width 19 height 15
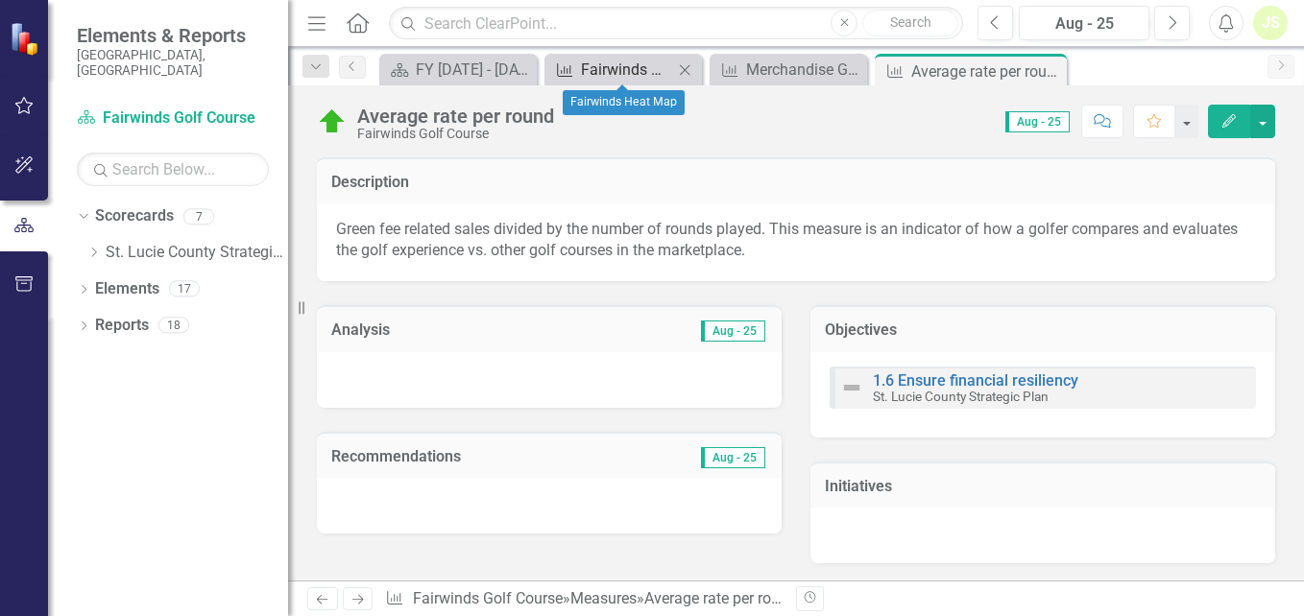
click at [628, 67] on div "Fairwinds Heat Map" at bounding box center [627, 70] width 92 height 24
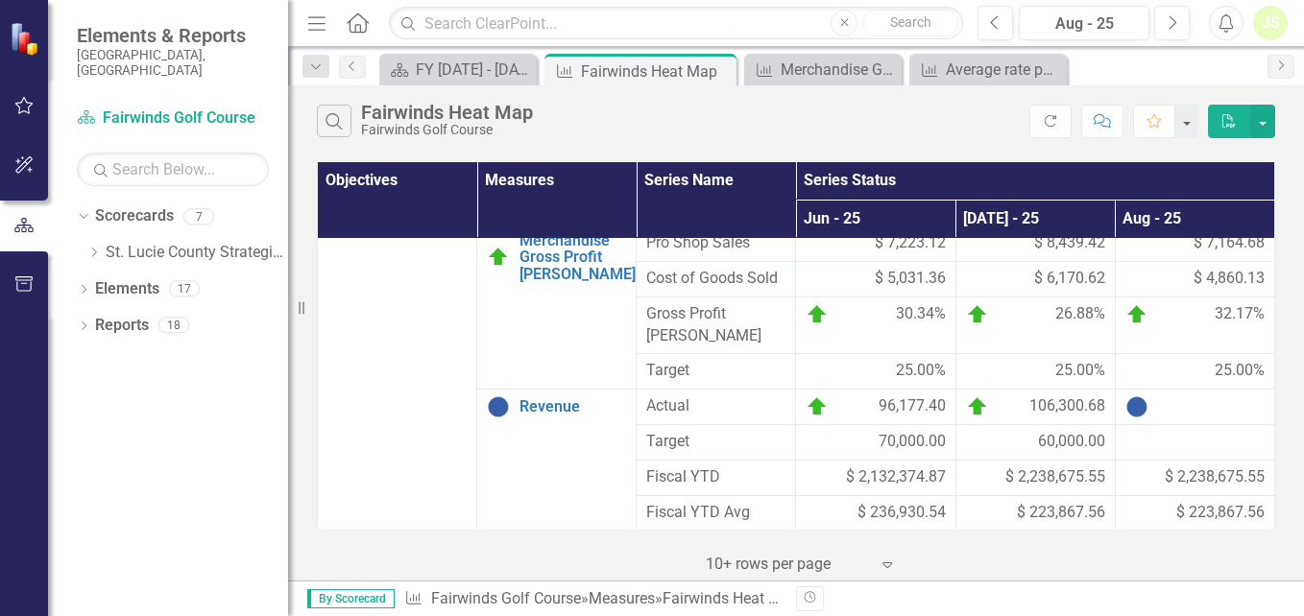
scroll to position [591, 0]
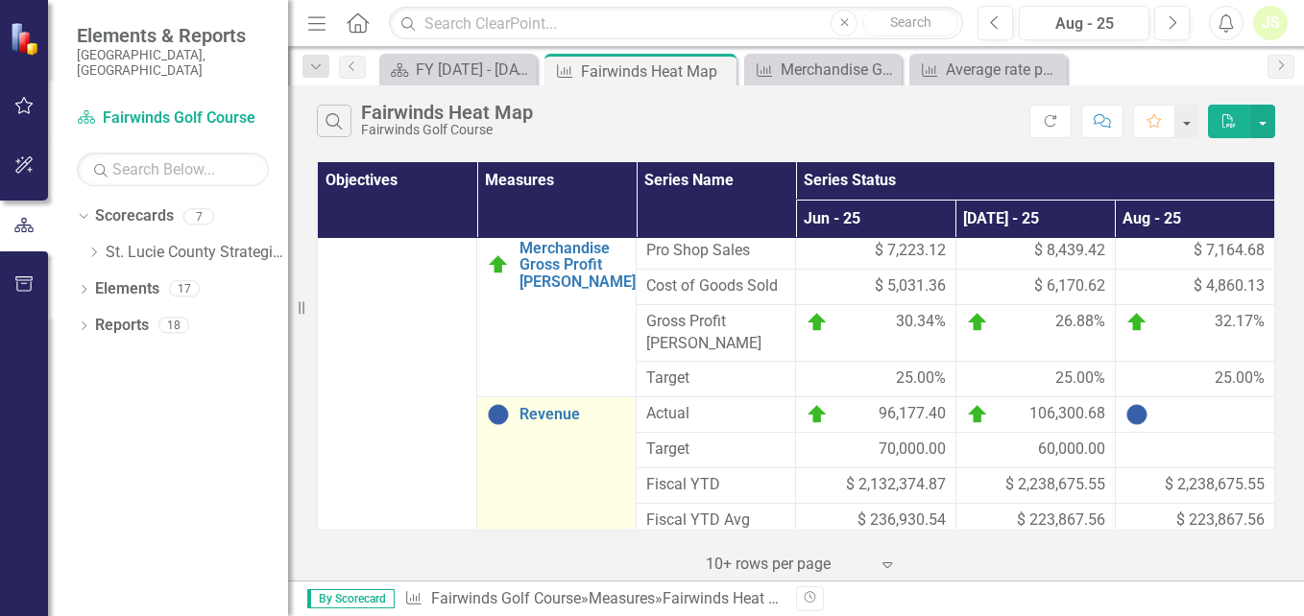
click at [536, 407] on td "Revenue Link Open Element" at bounding box center [556, 588] width 159 height 382
click at [568, 406] on link "Revenue" at bounding box center [572, 414] width 107 height 17
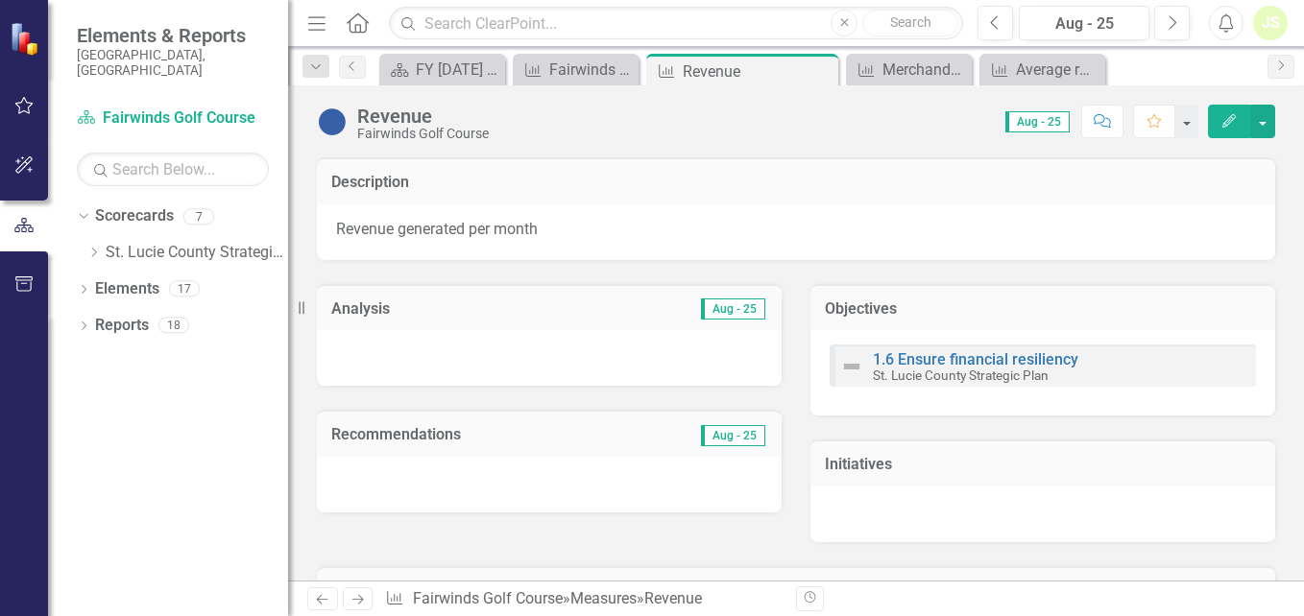
click at [1231, 123] on icon "Edit" at bounding box center [1228, 120] width 17 height 13
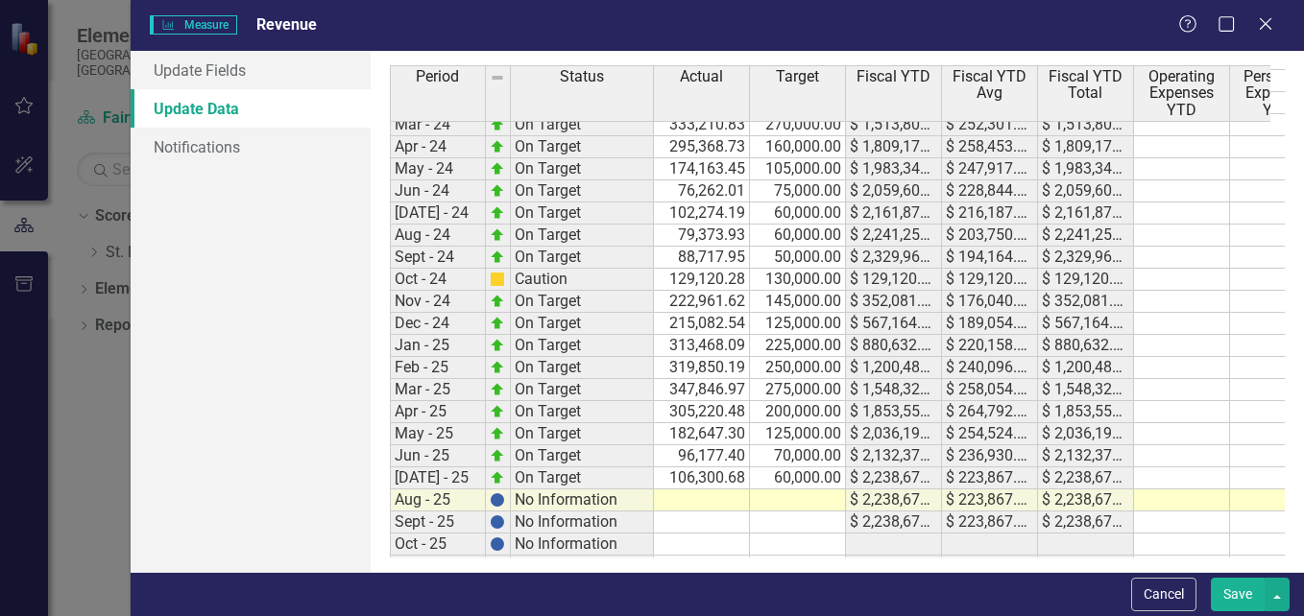
scroll to position [864, 0]
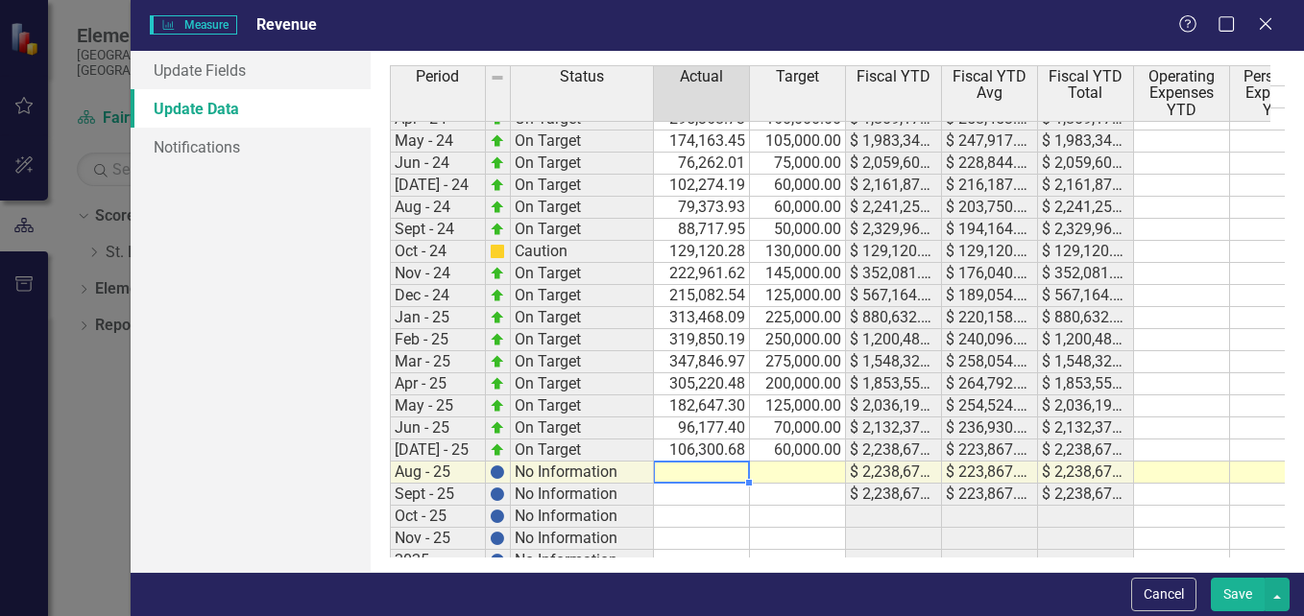
click at [711, 476] on tbody "23-Apr On Target 242,487.18 160,000.00 $ 1,770,029.66 $ 252,861.38 $ 1,770,029.…" at bounding box center [954, 219] width 1128 height 752
click at [794, 478] on td at bounding box center [798, 473] width 96 height 22
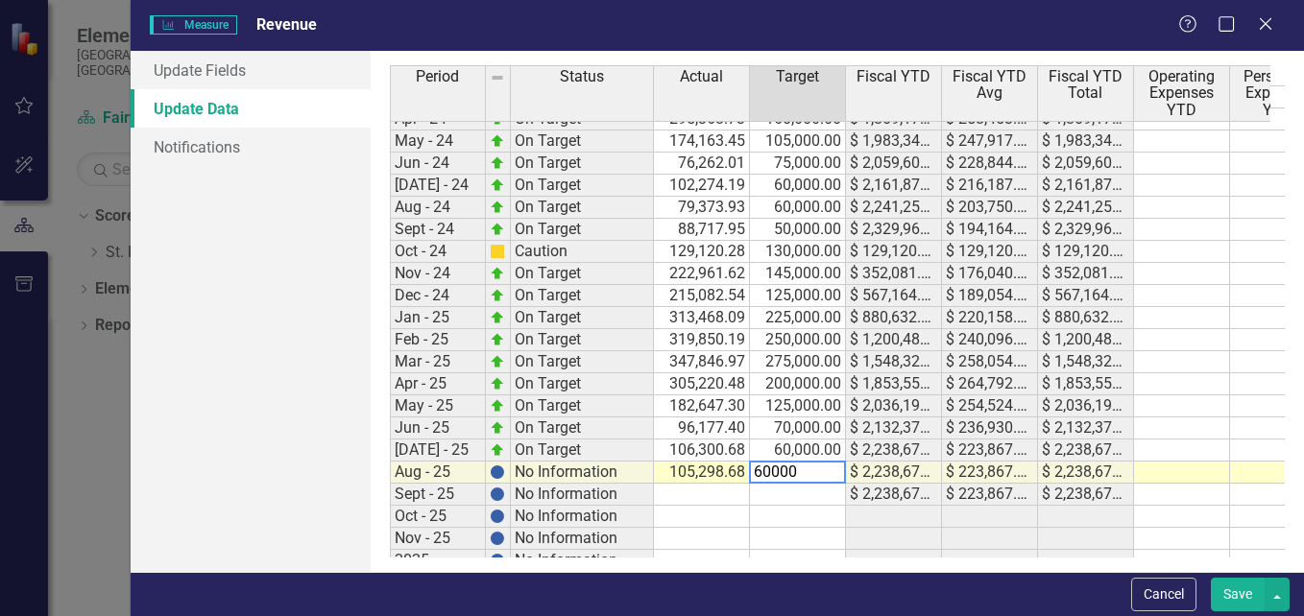
type textarea "60000"
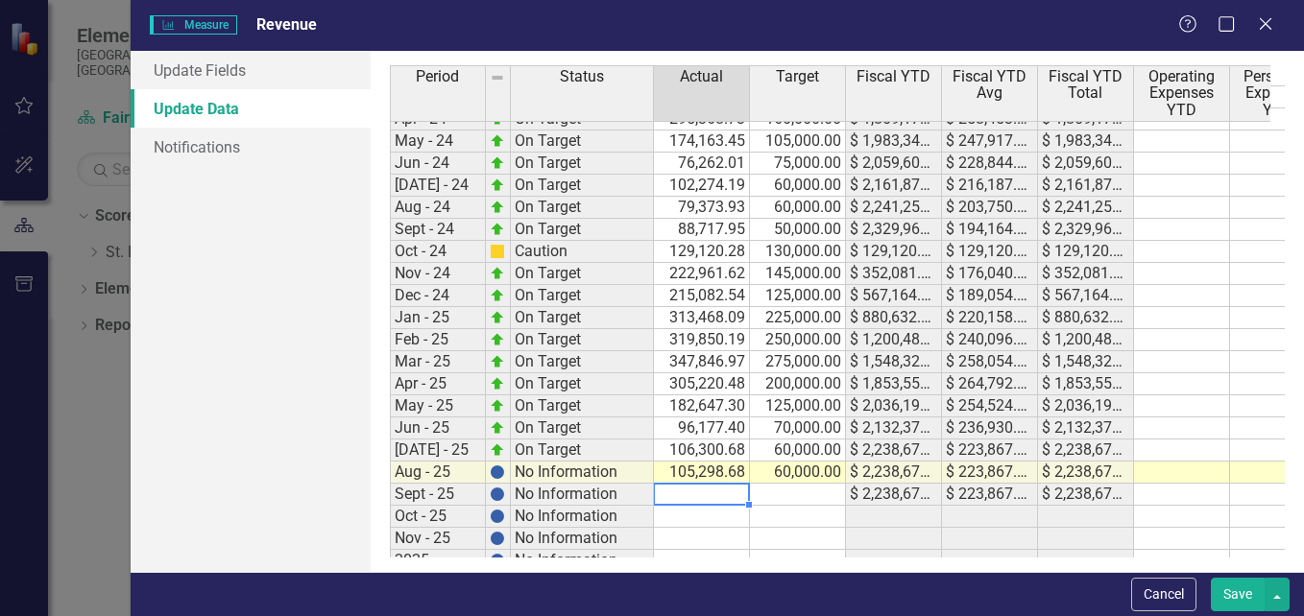
click at [721, 495] on td at bounding box center [702, 495] width 96 height 22
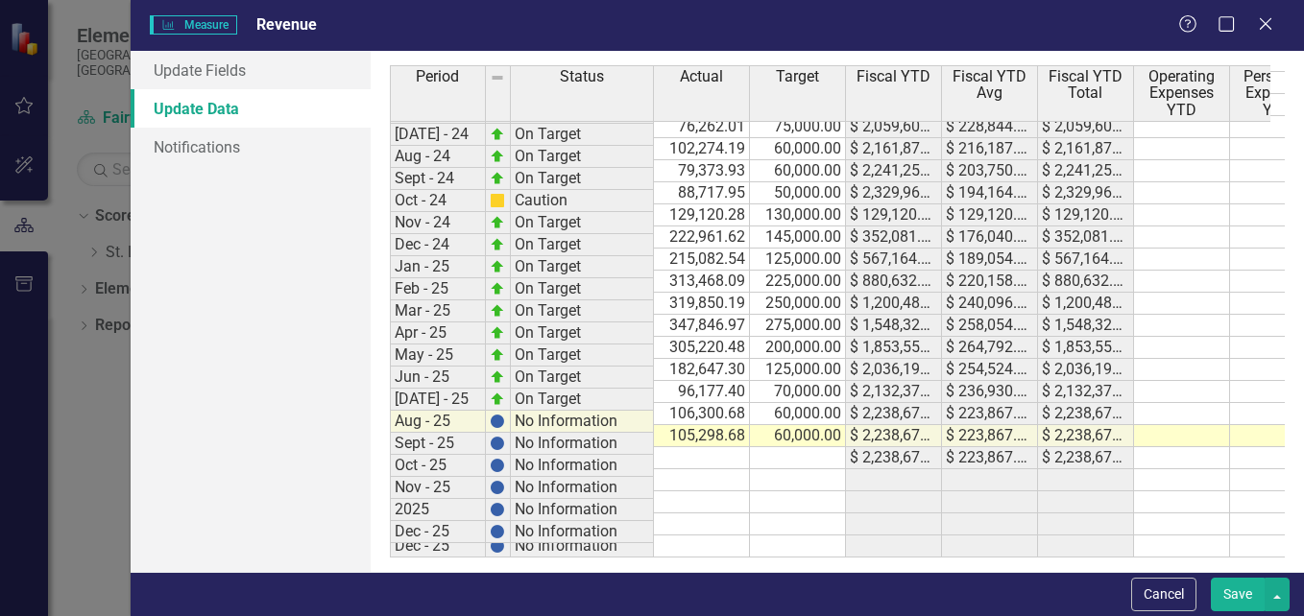
click at [1239, 592] on button "Save" at bounding box center [1238, 595] width 54 height 34
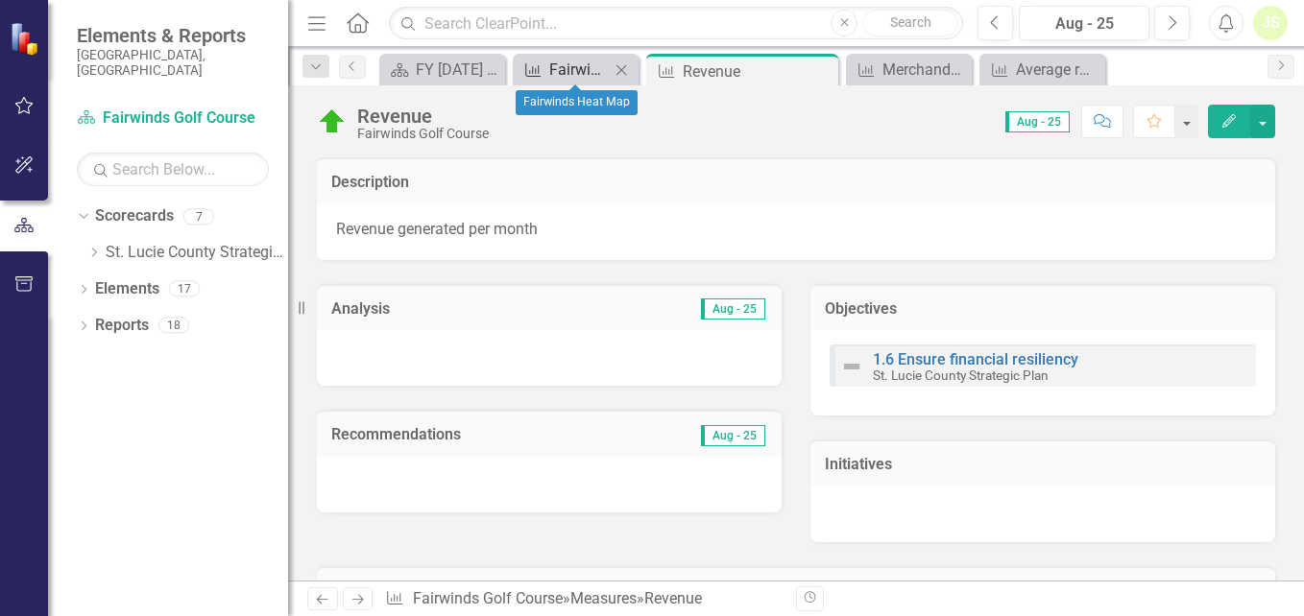
click at [578, 75] on div "Fairwinds Heat Map" at bounding box center [579, 70] width 60 height 24
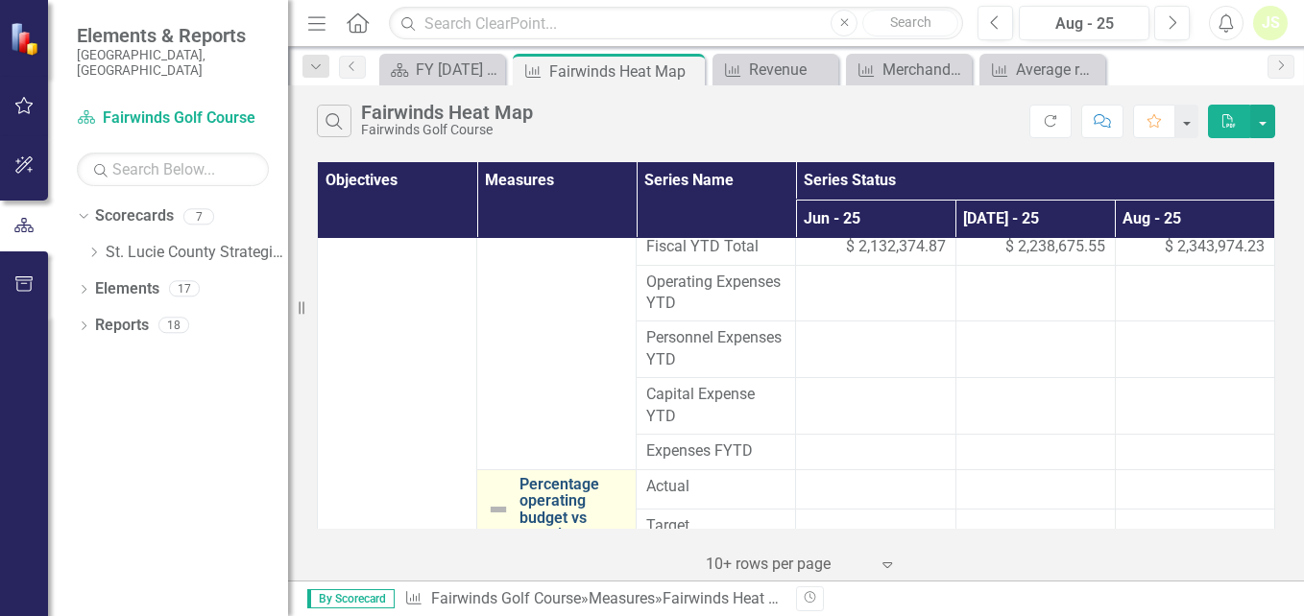
click at [542, 487] on link "Percentage operating budget vs actual" at bounding box center [572, 509] width 107 height 67
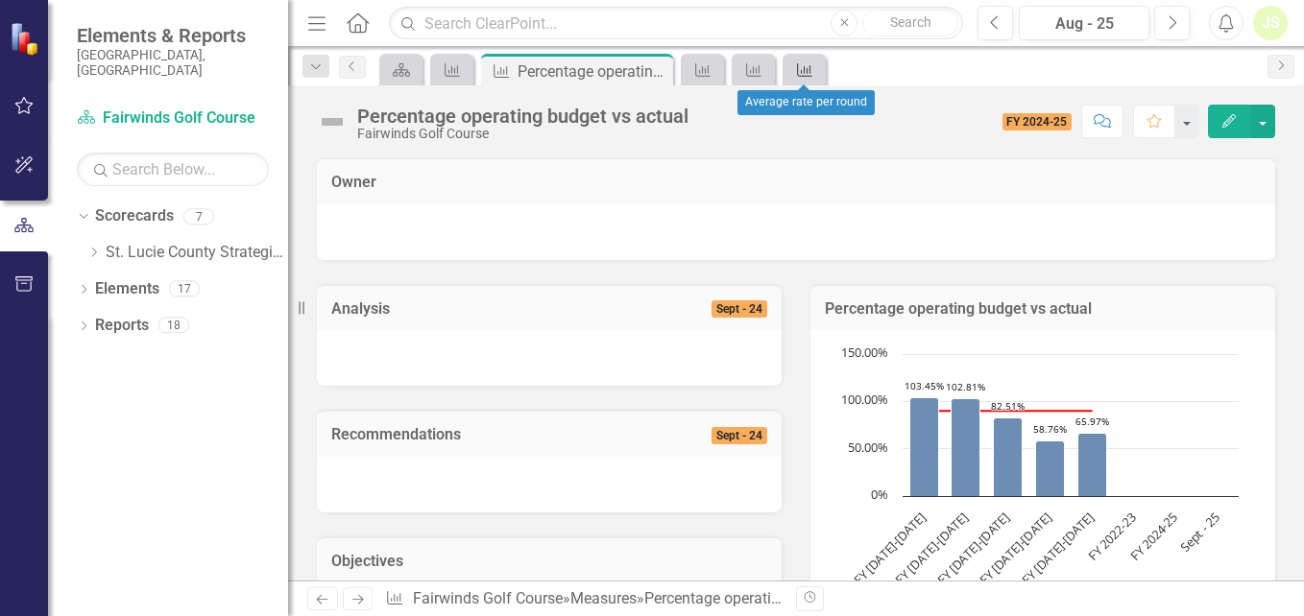
click at [808, 69] on icon at bounding box center [804, 69] width 15 height 13
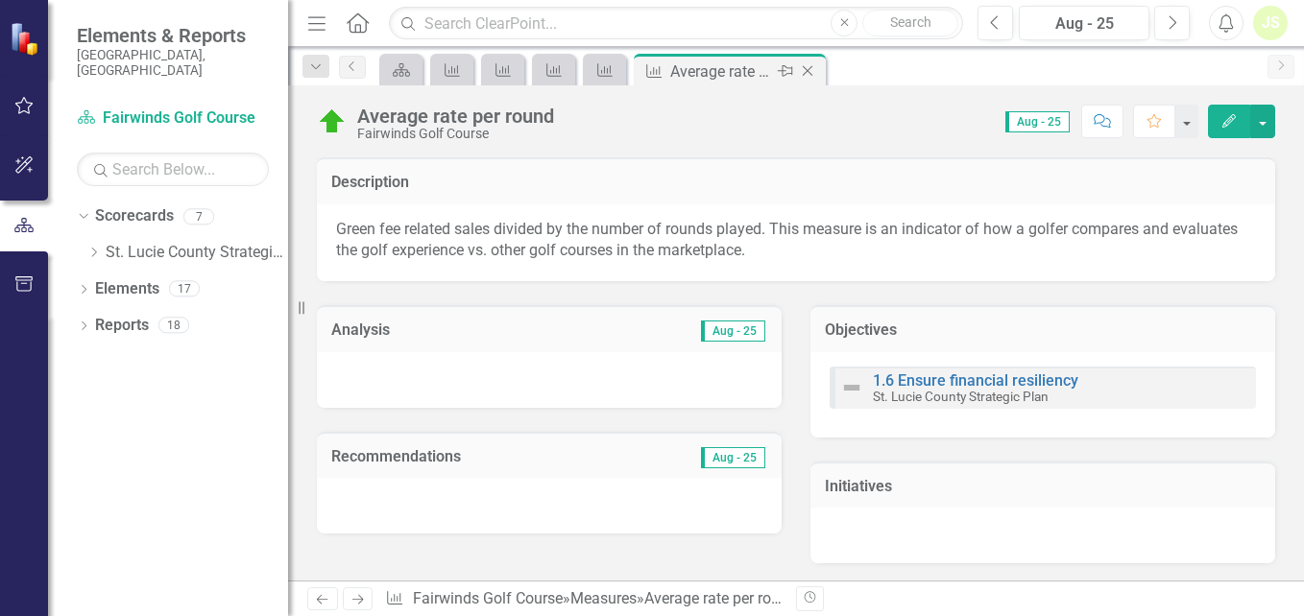
click at [810, 69] on icon "Close" at bounding box center [807, 70] width 19 height 15
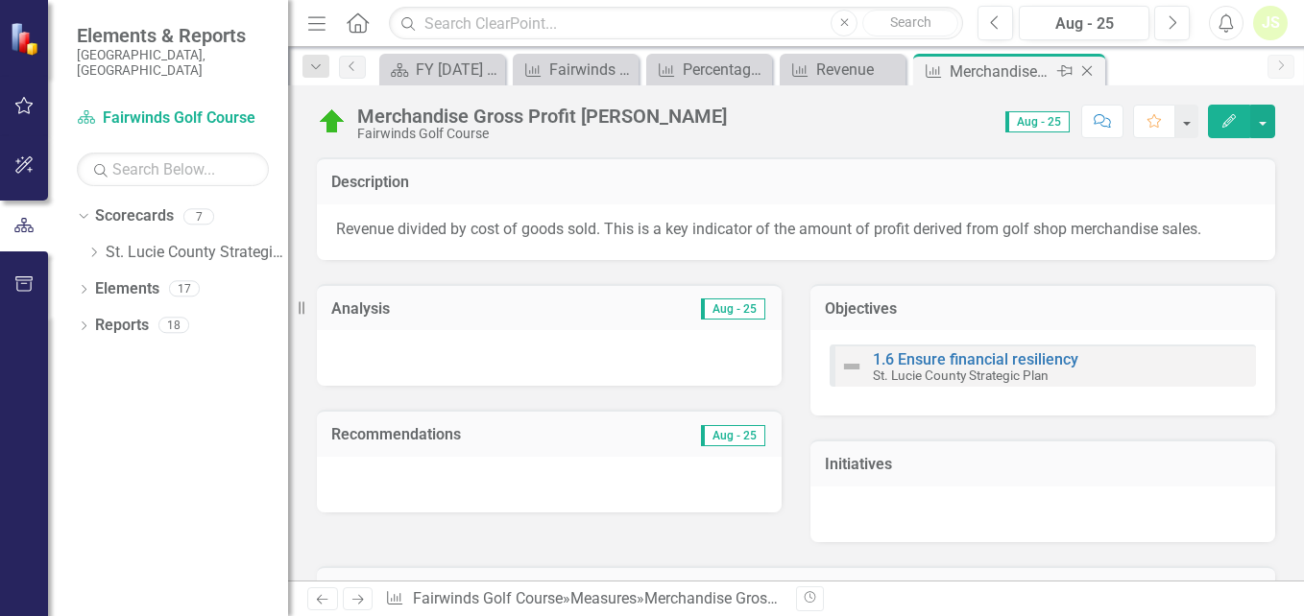
click at [1093, 70] on icon "Close" at bounding box center [1086, 70] width 19 height 15
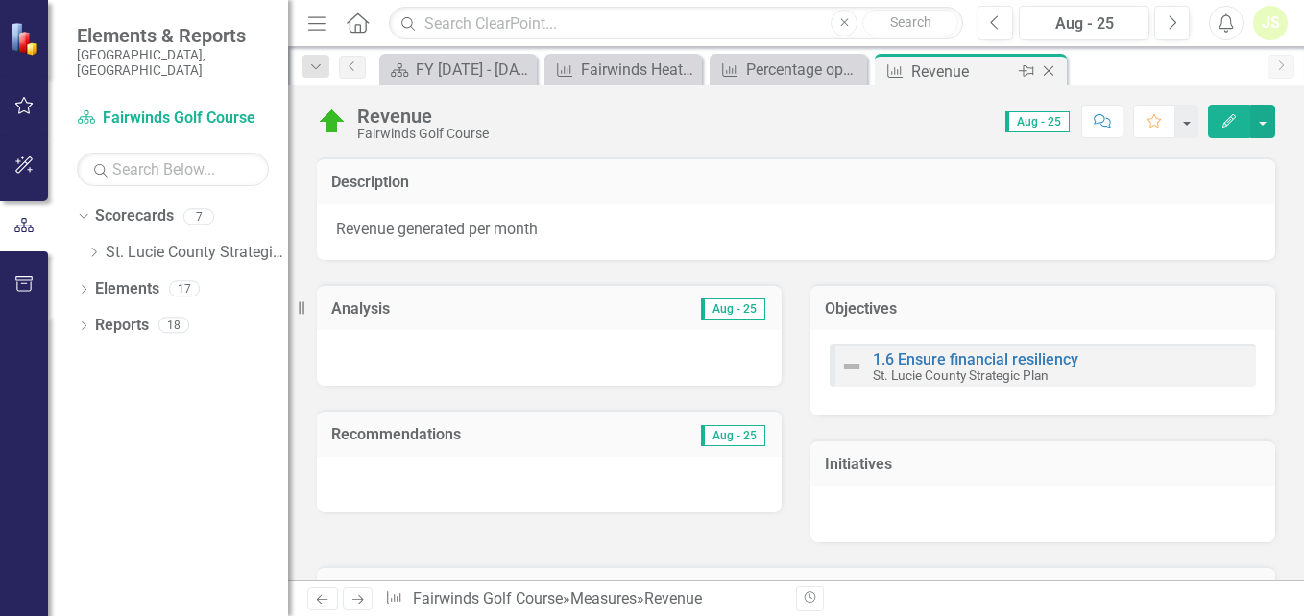
click at [1057, 69] on icon "Close" at bounding box center [1048, 70] width 19 height 15
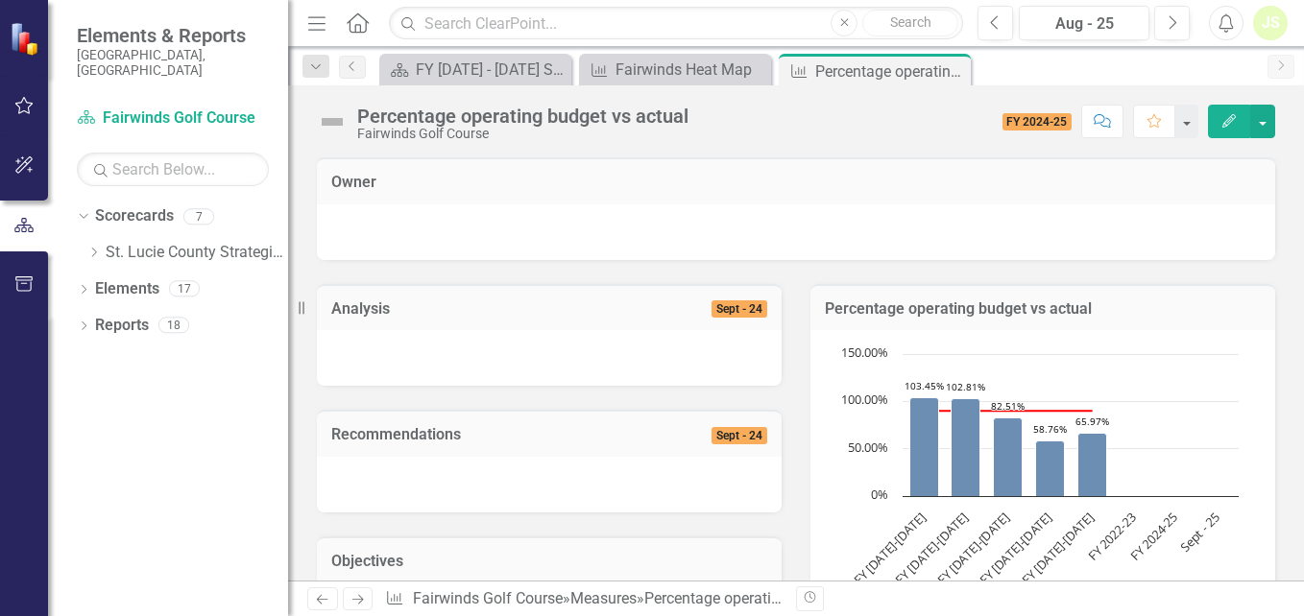
click at [0, 0] on icon "Close" at bounding box center [0, 0] width 0 height 0
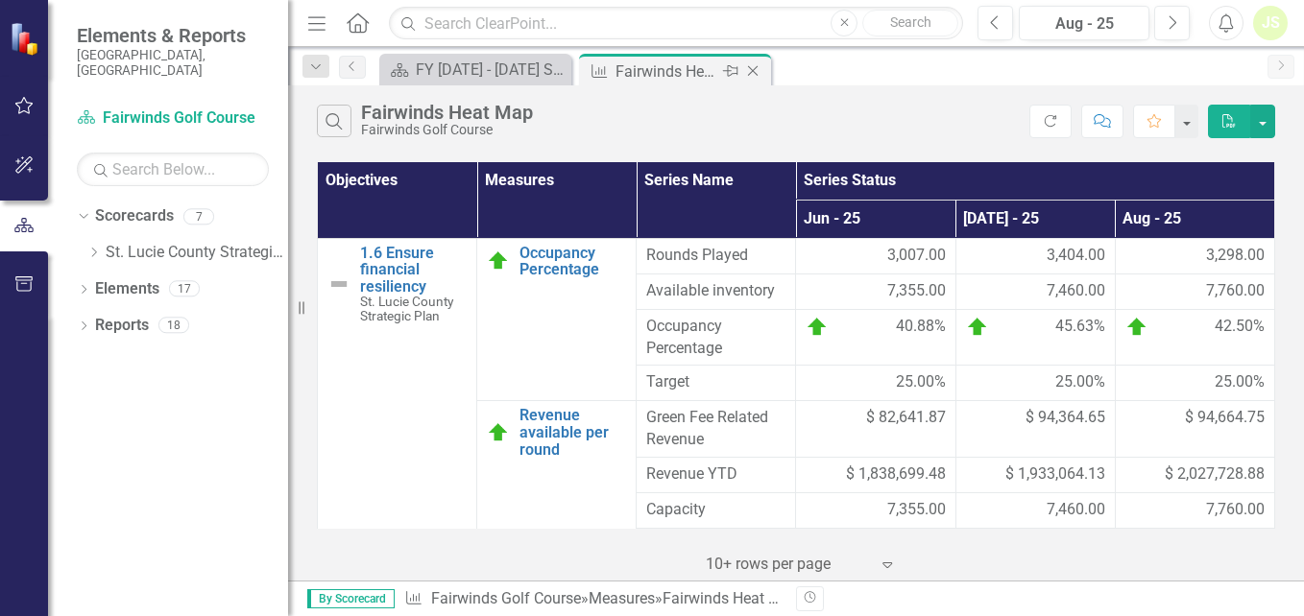
click at [759, 67] on icon "Close" at bounding box center [752, 70] width 19 height 15
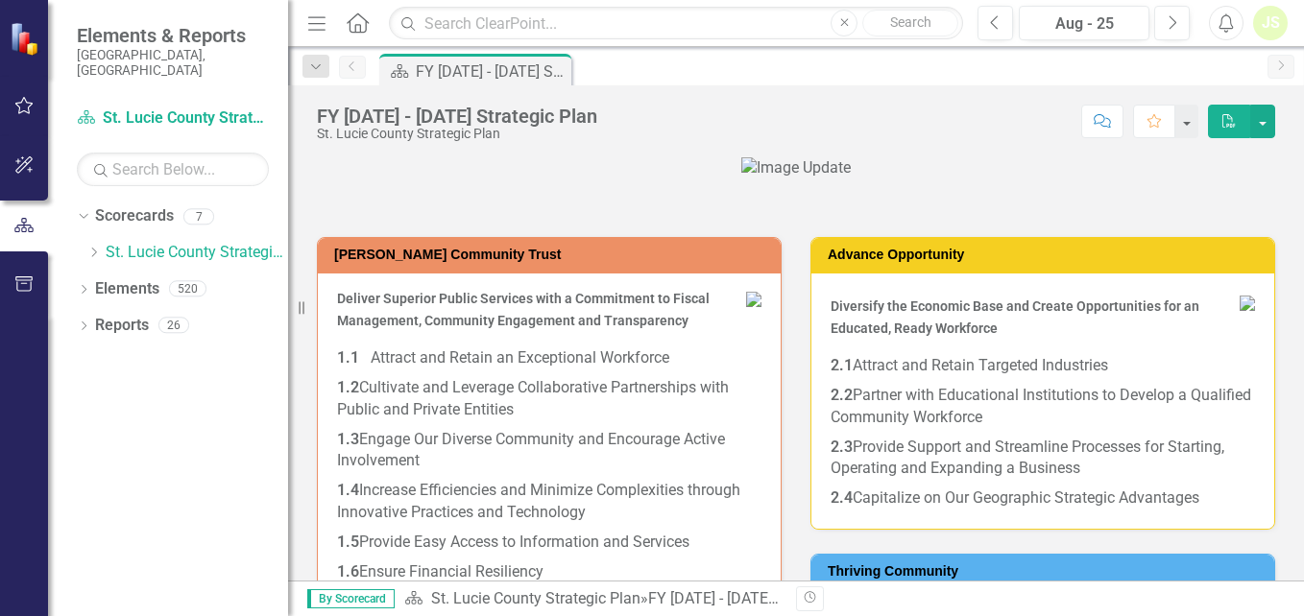
click at [1268, 21] on div "JS" at bounding box center [1270, 23] width 35 height 35
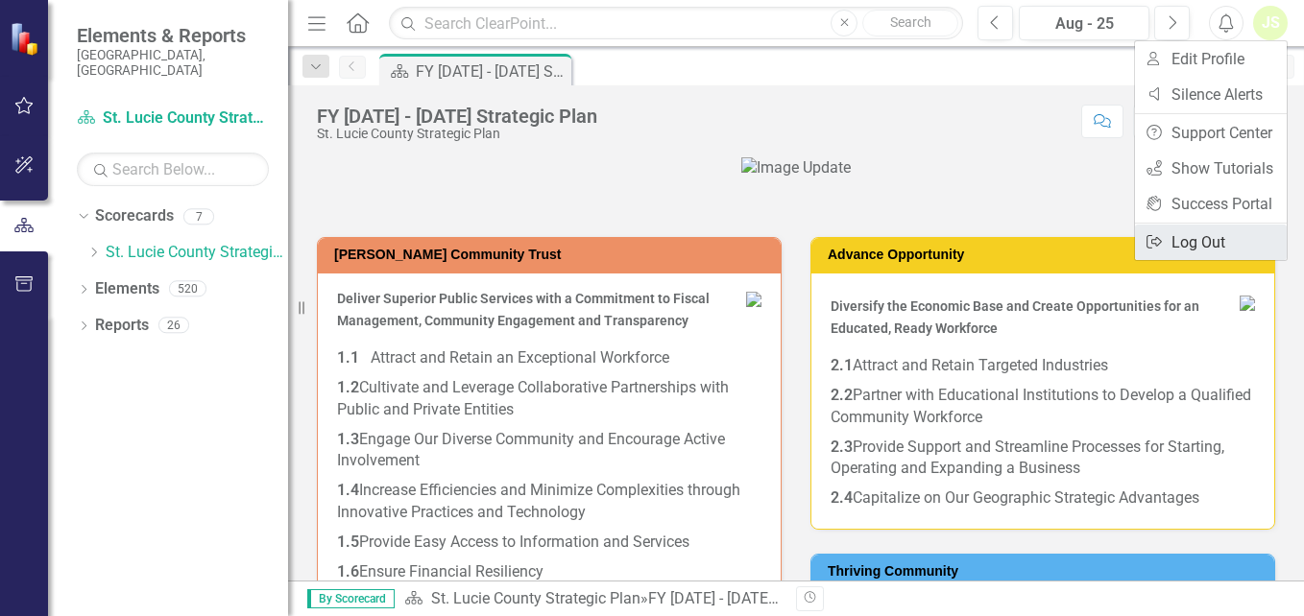
click at [1218, 243] on link "Logout Log Out" at bounding box center [1211, 243] width 152 height 36
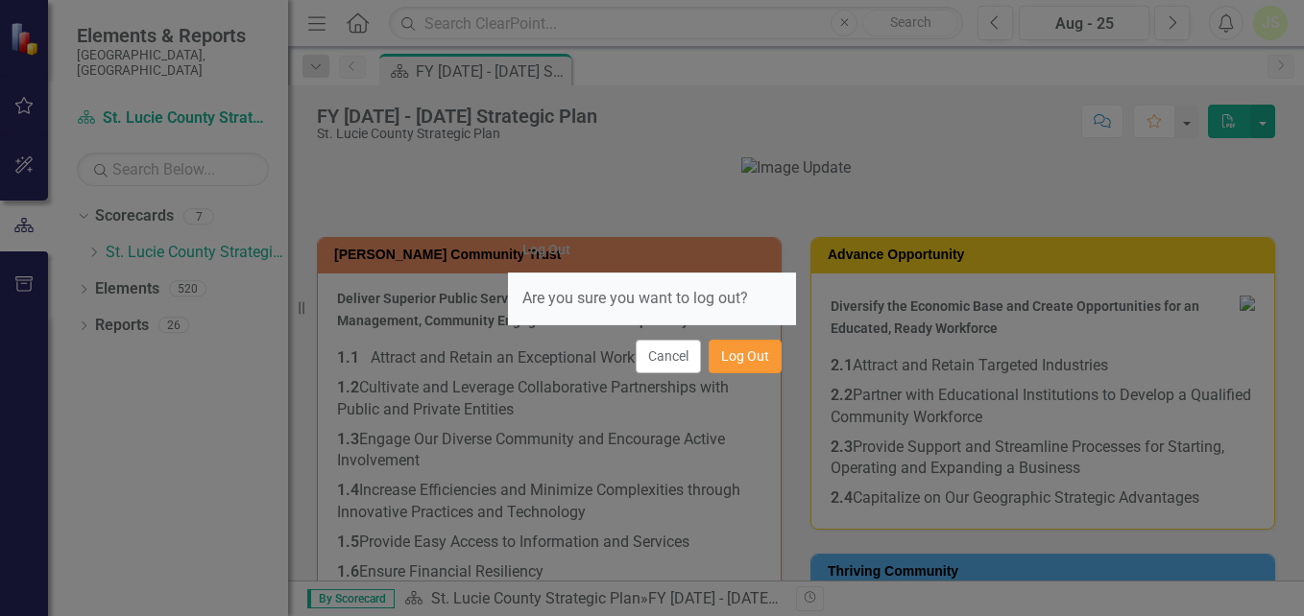
click at [759, 363] on button "Log Out" at bounding box center [745, 357] width 73 height 34
